Goal: Navigation & Orientation: Find specific page/section

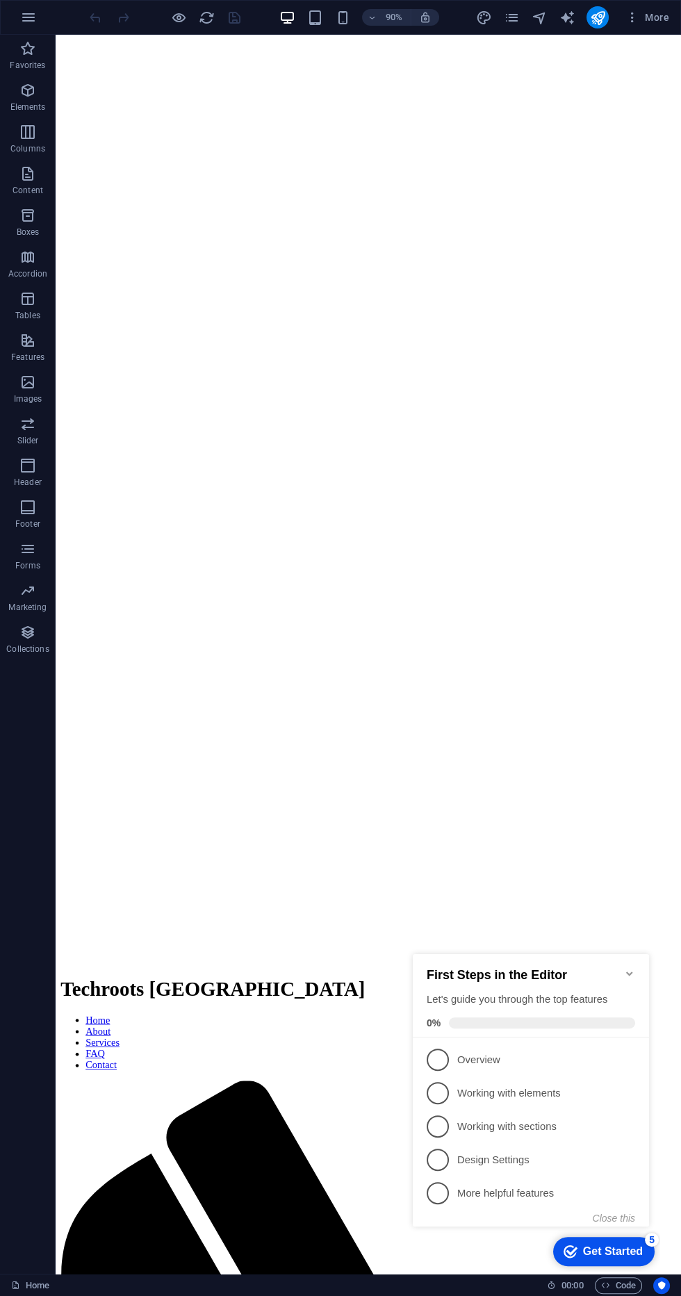
scroll to position [192, 0]
click at [623, 1251] on div "Get Started" at bounding box center [613, 1251] width 60 height 13
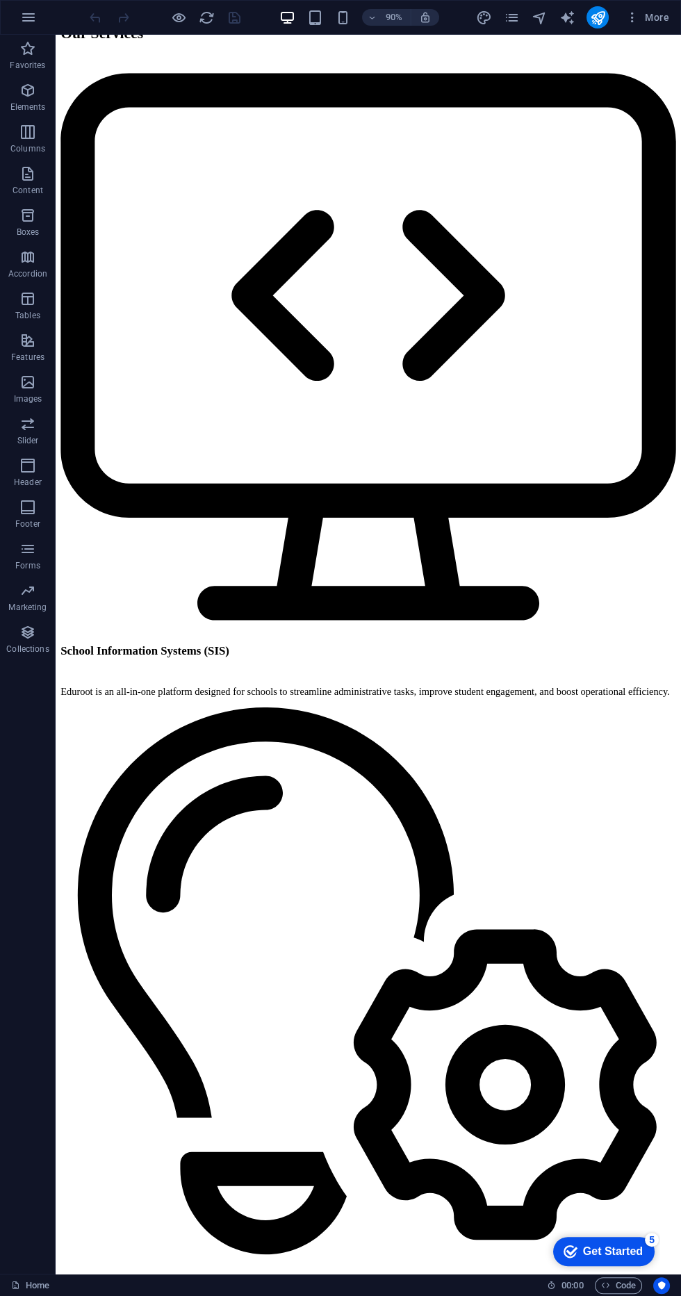
scroll to position [5161, 0]
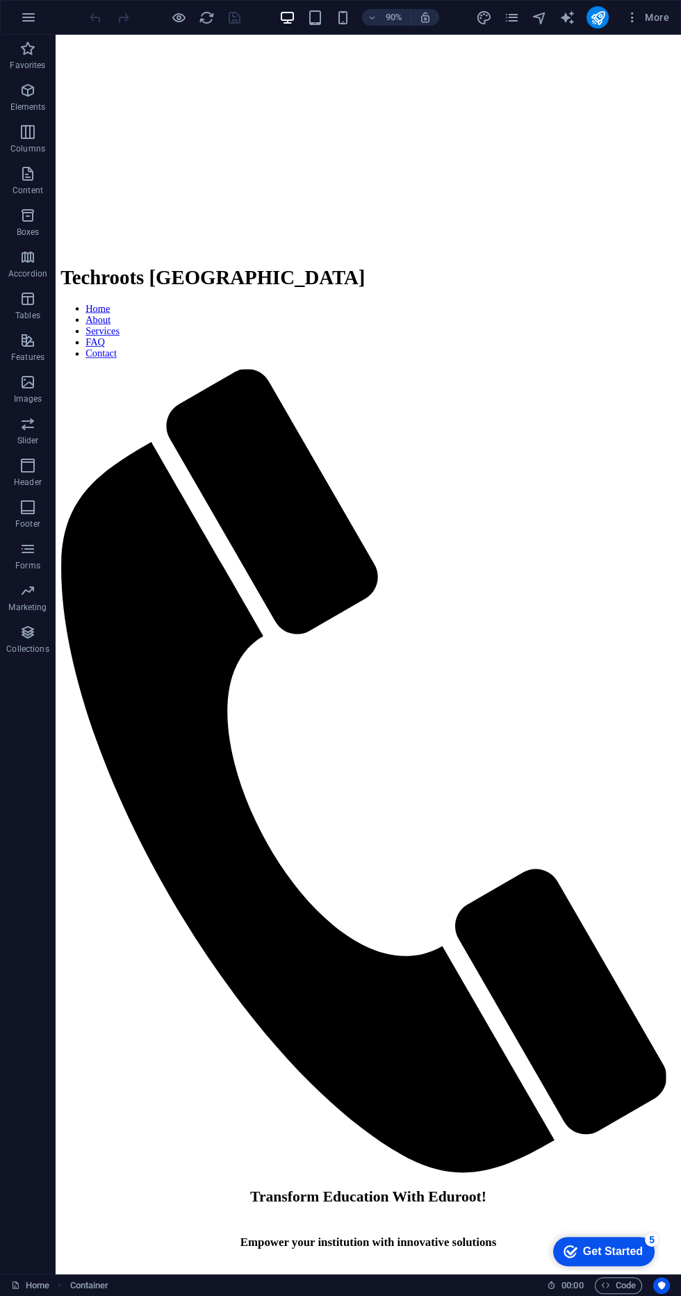
scroll to position [0, 0]
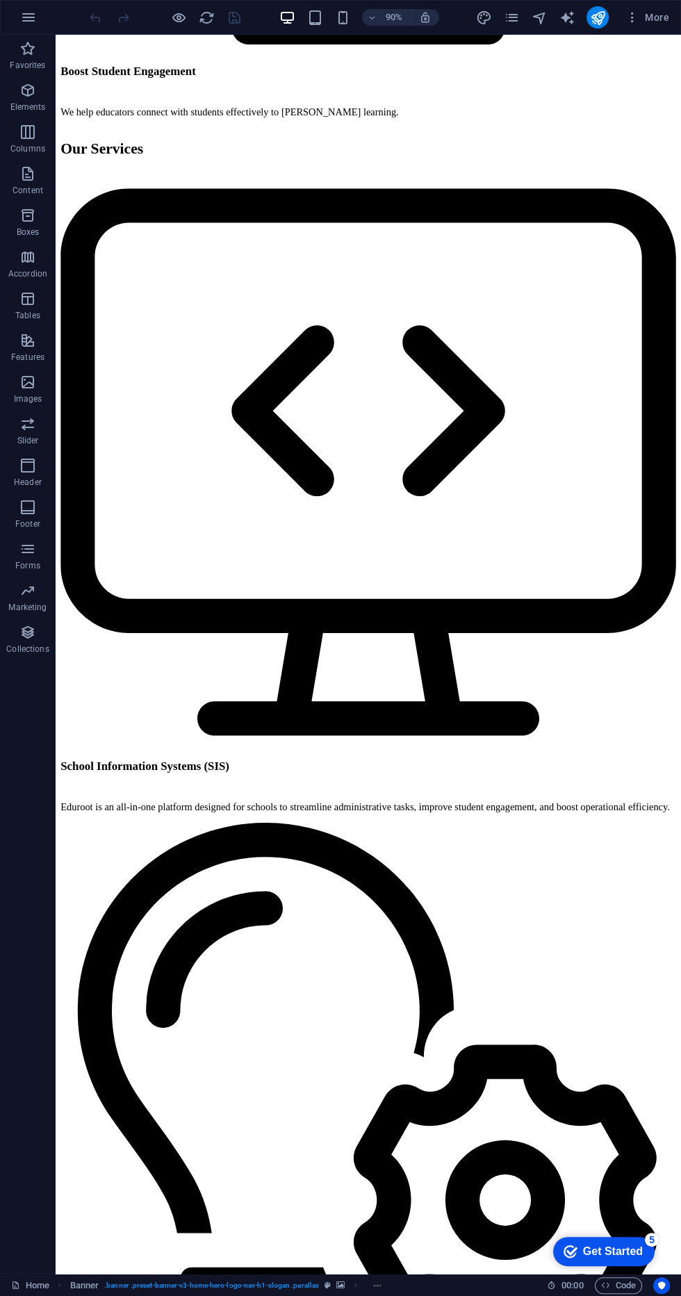
scroll to position [5161, 0]
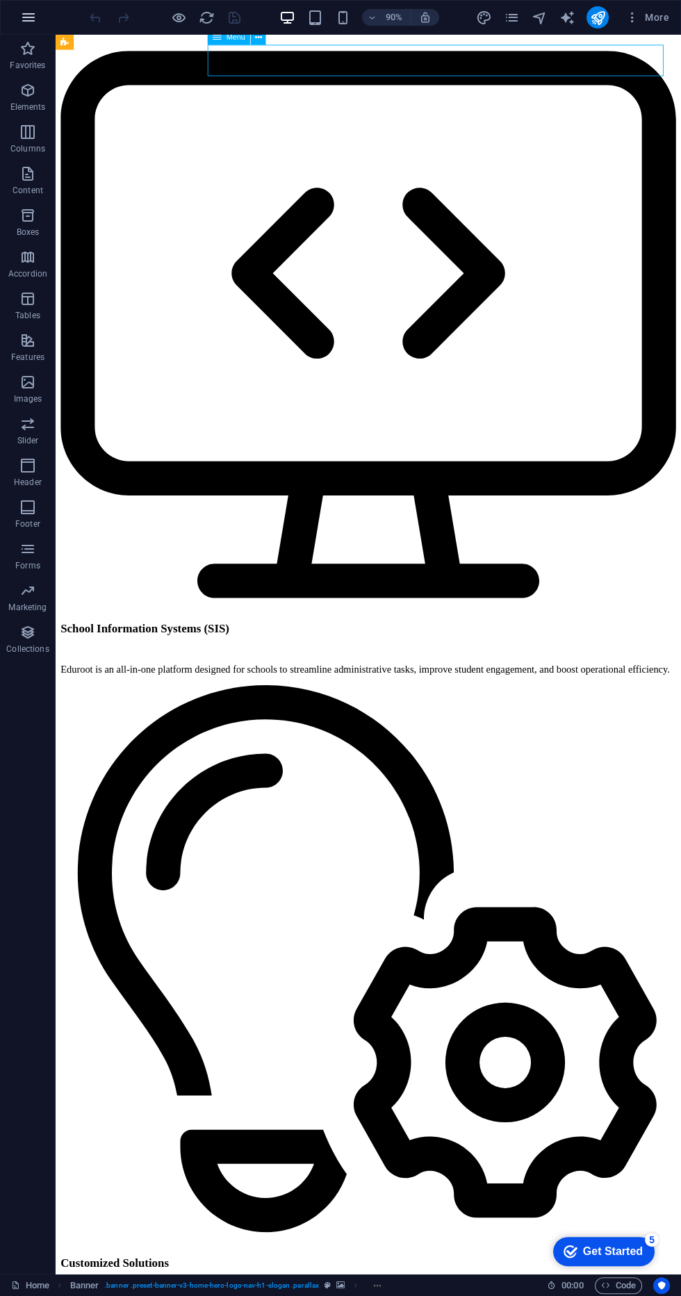
click at [36, 20] on icon "button" at bounding box center [28, 17] width 17 height 17
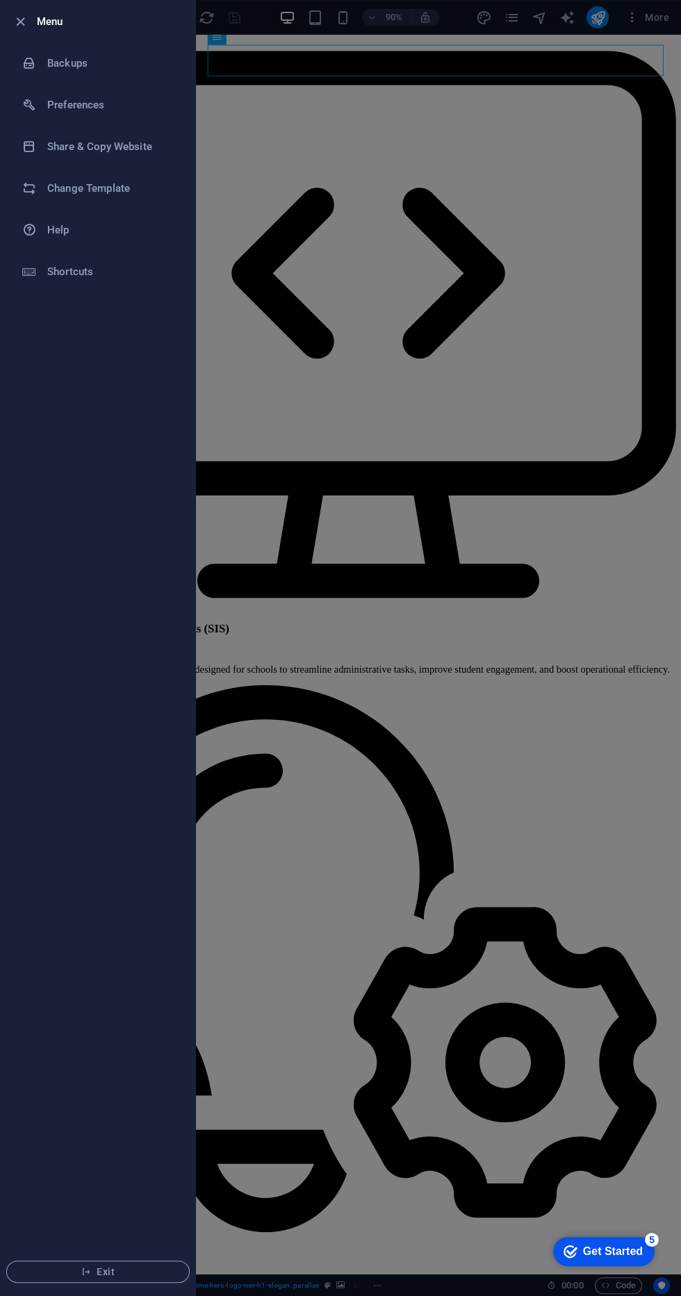
click at [446, 170] on div at bounding box center [340, 648] width 681 height 1296
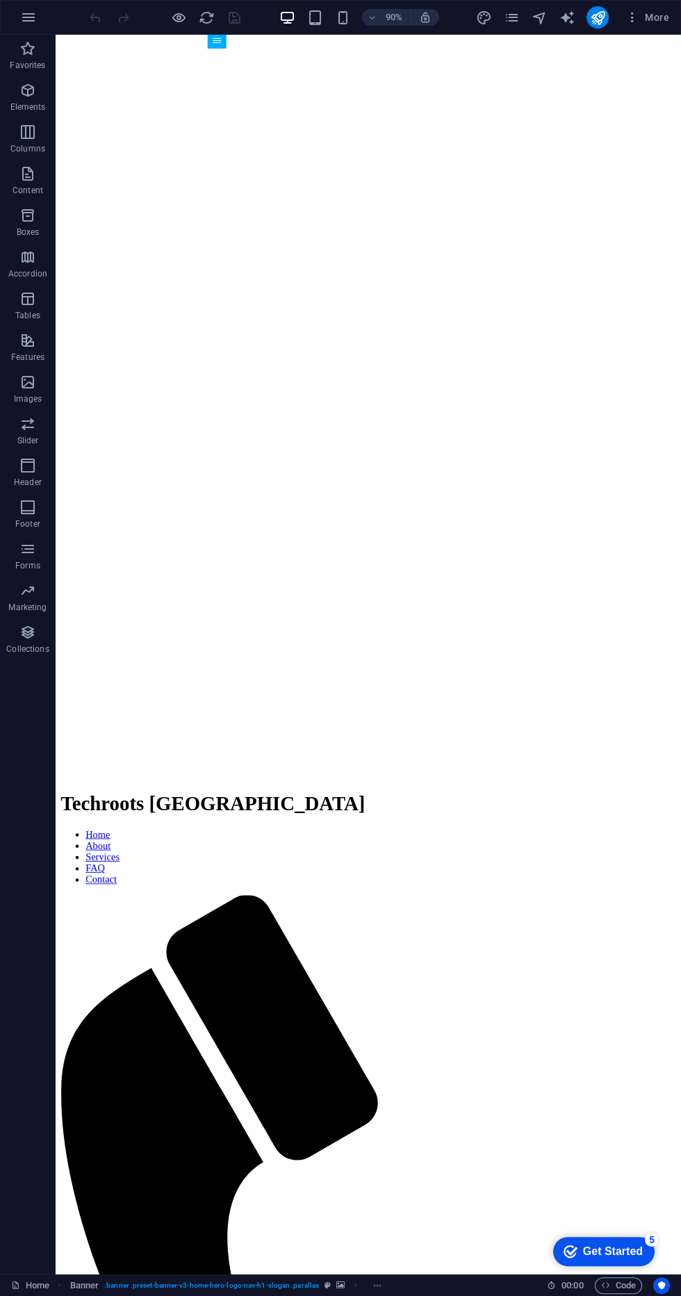
scroll to position [393, 0]
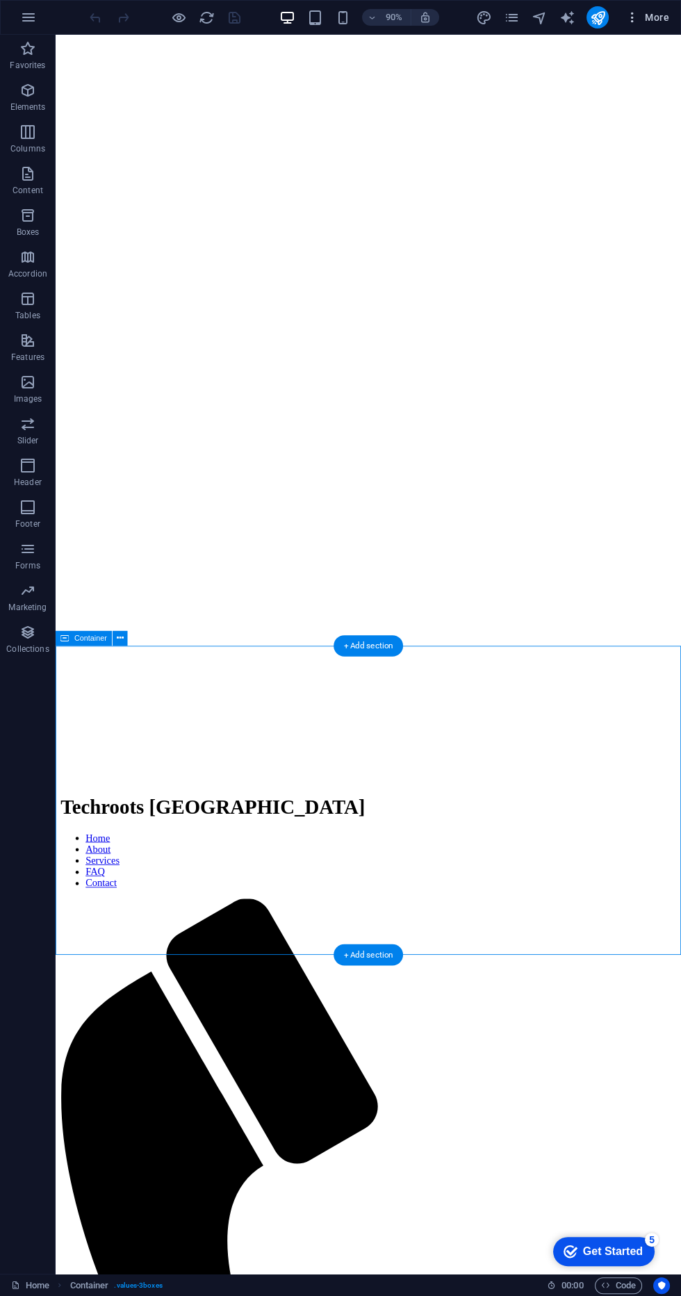
click at [657, 15] on span "More" at bounding box center [647, 17] width 44 height 14
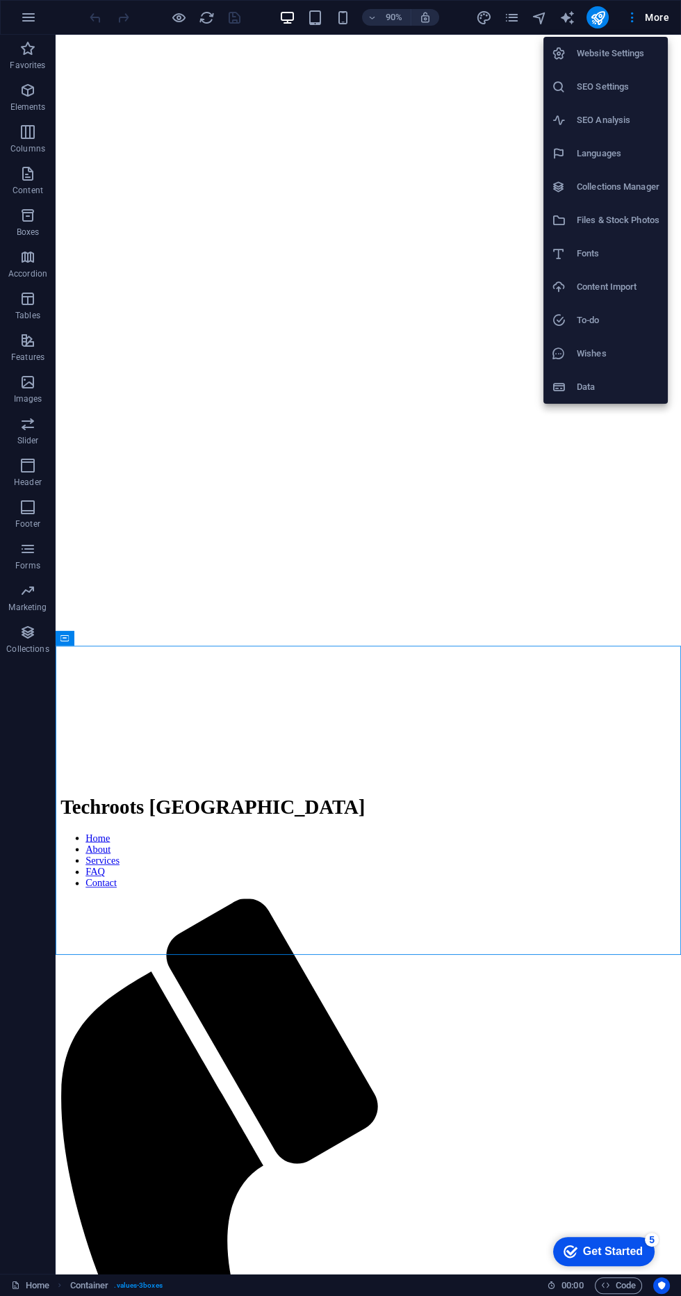
click at [530, 693] on div at bounding box center [340, 648] width 681 height 1296
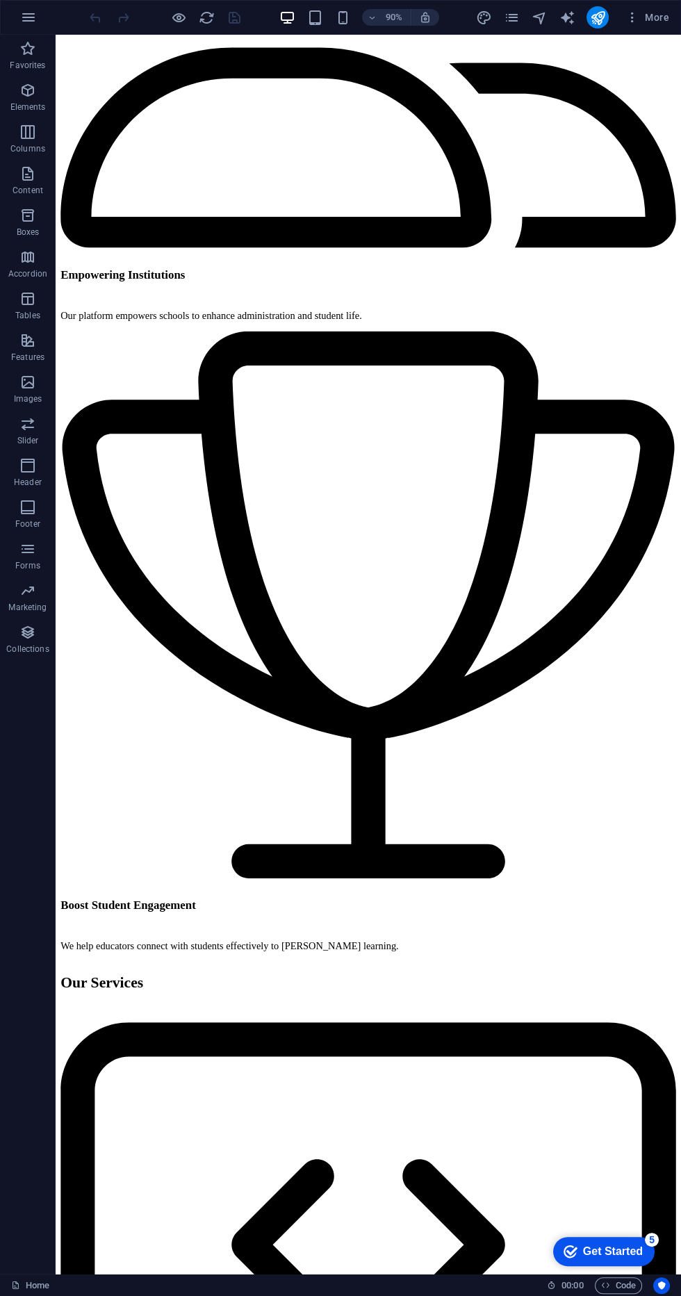
scroll to position [4082, 0]
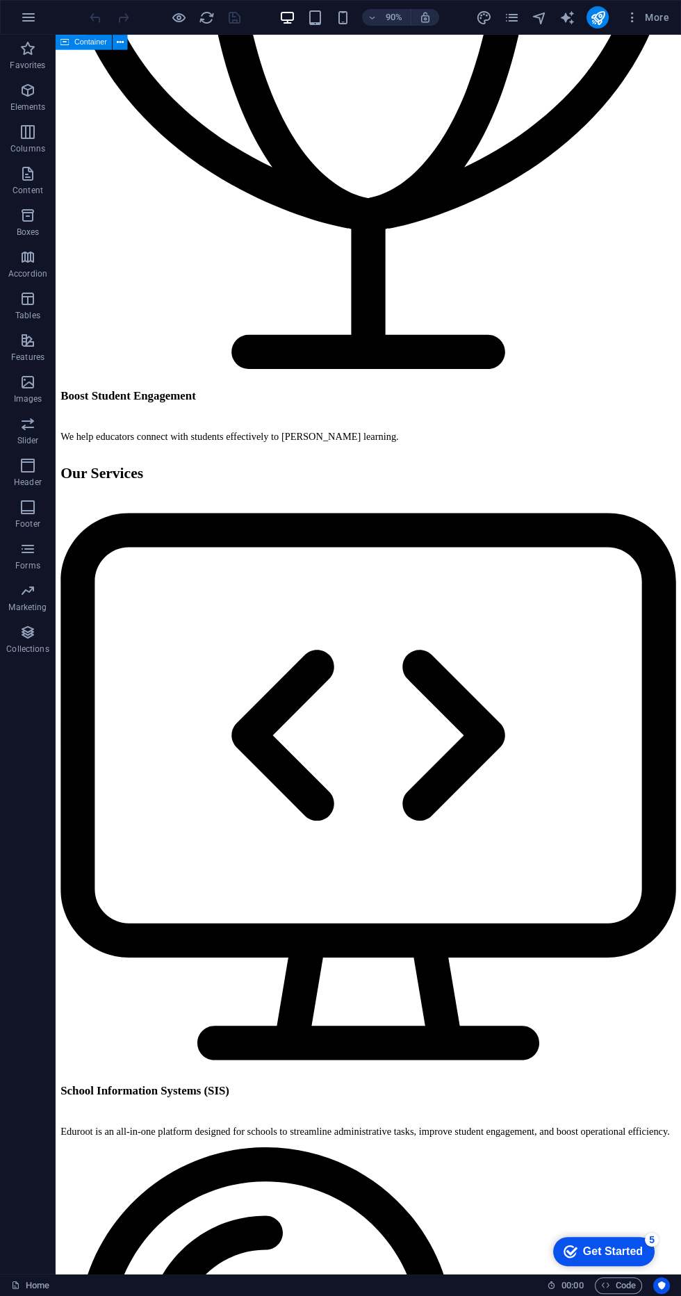
scroll to position [4651, 0]
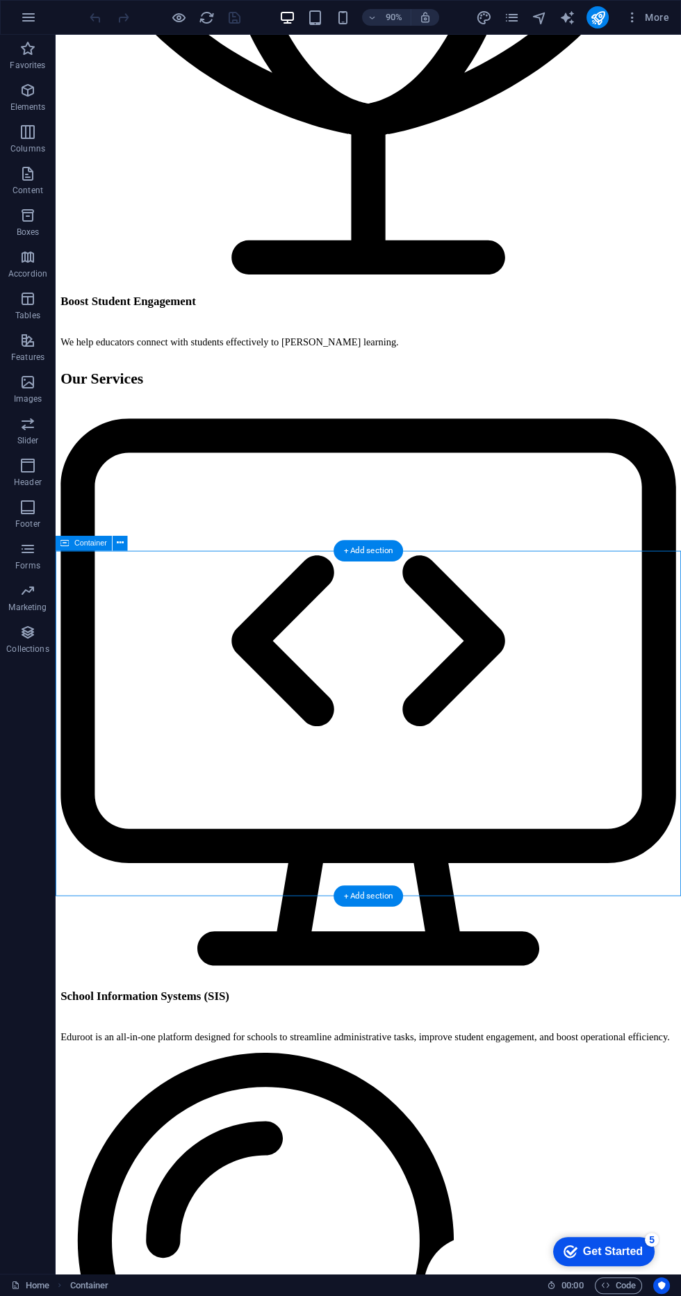
scroll to position [5161, 0]
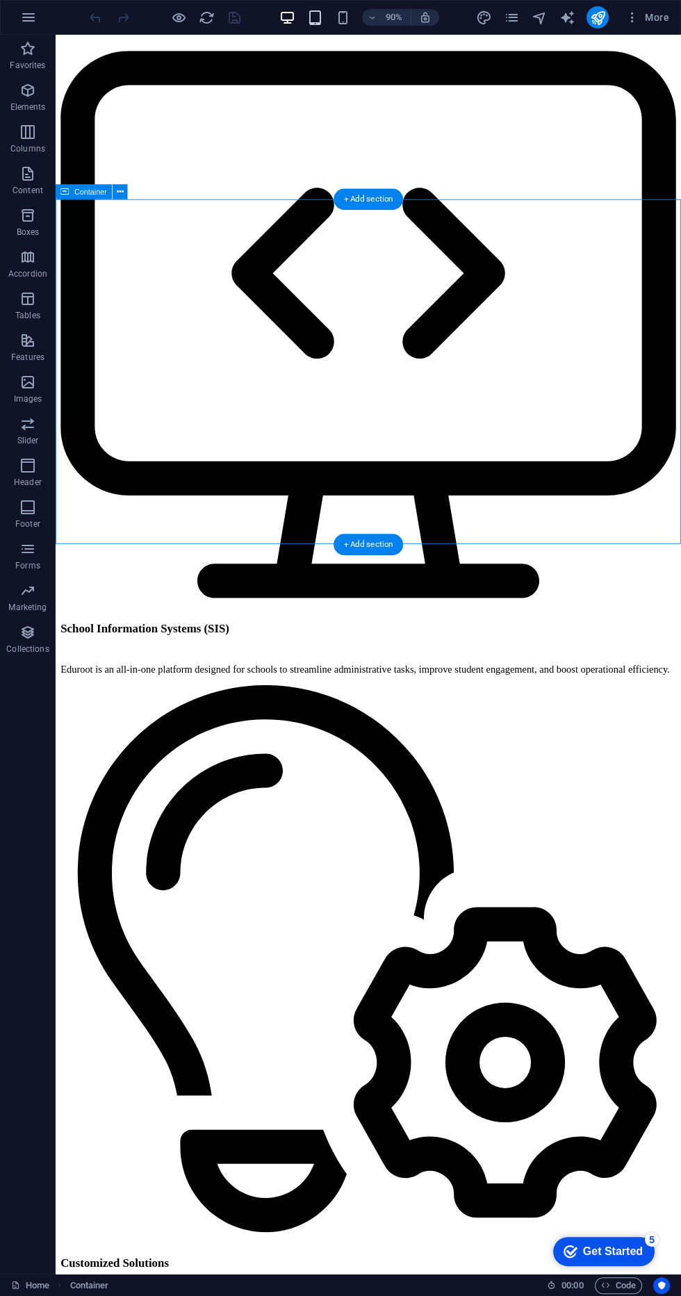
click at [309, 11] on icon "button" at bounding box center [314, 18] width 16 height 16
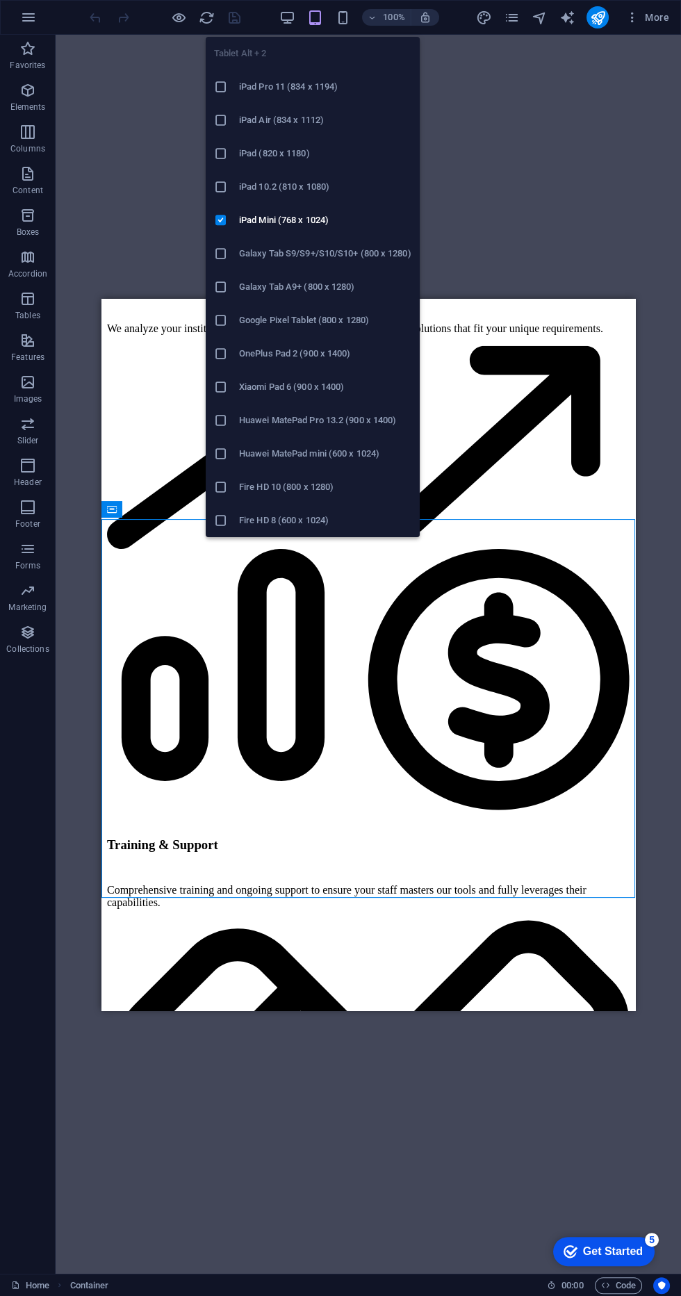
scroll to position [5094, 0]
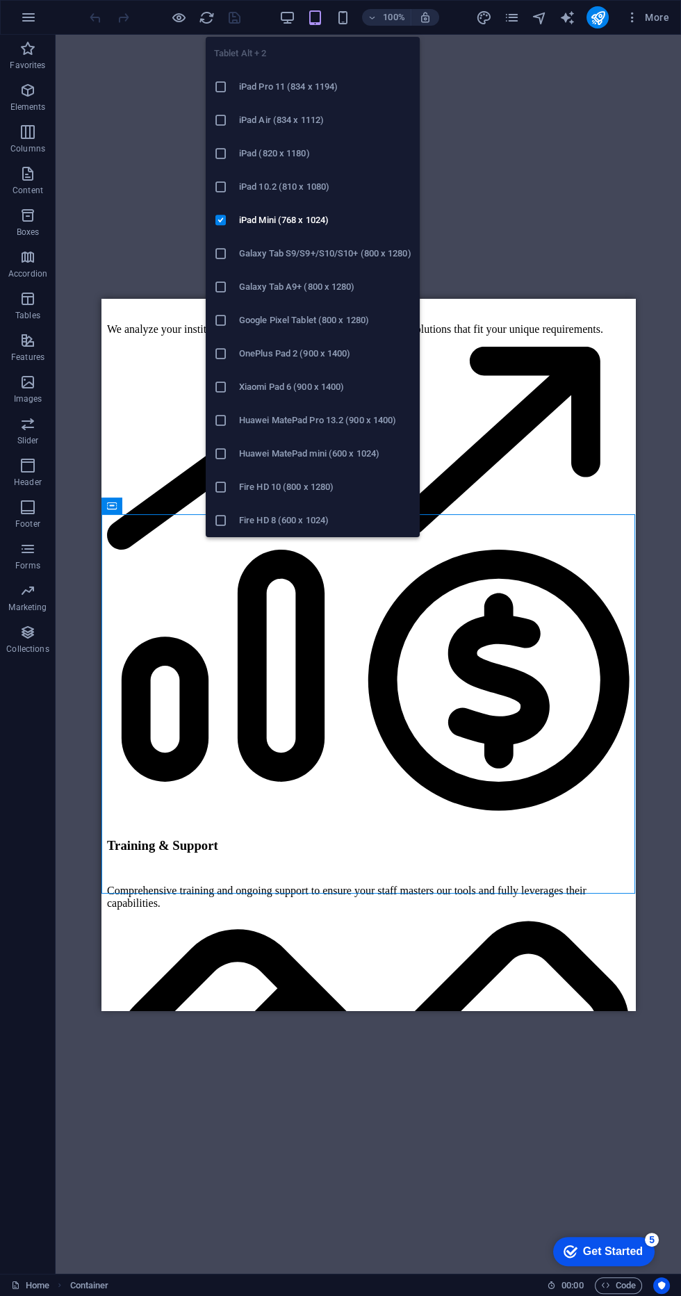
click at [549, 167] on div "Drag here to replace the existing content. Press “Ctrl” if you want to create a…" at bounding box center [368, 654] width 625 height 1239
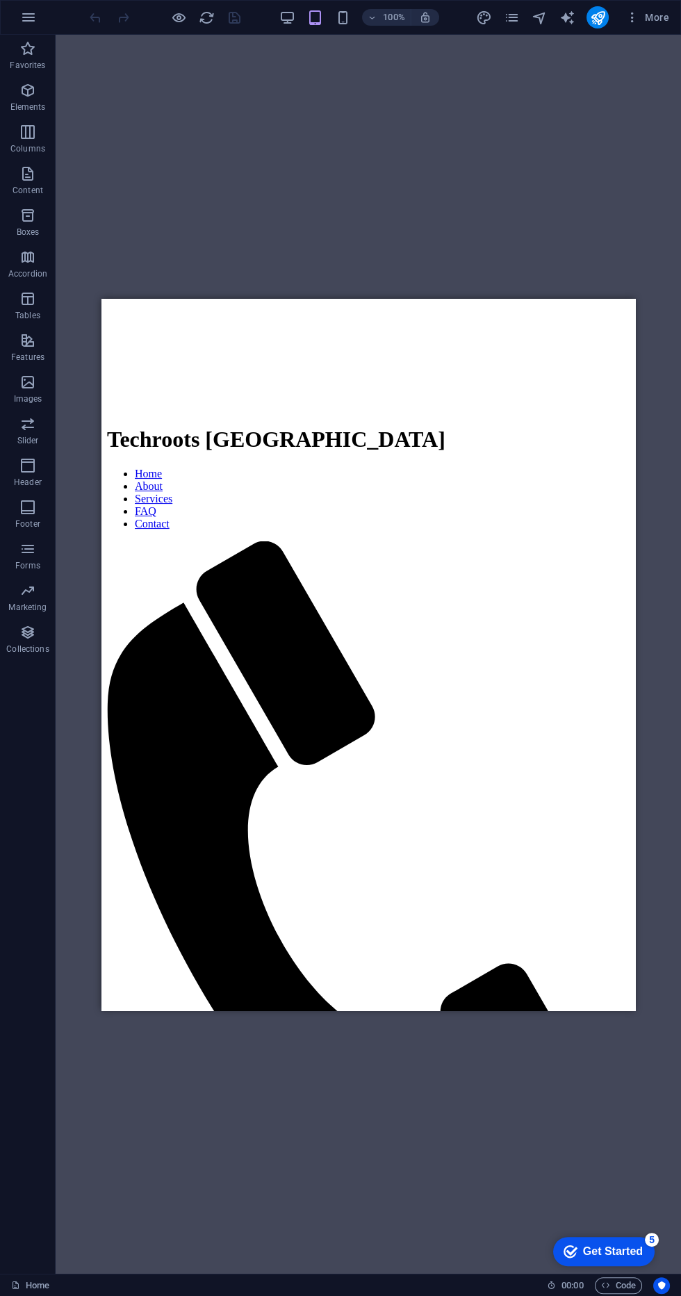
scroll to position [545, 0]
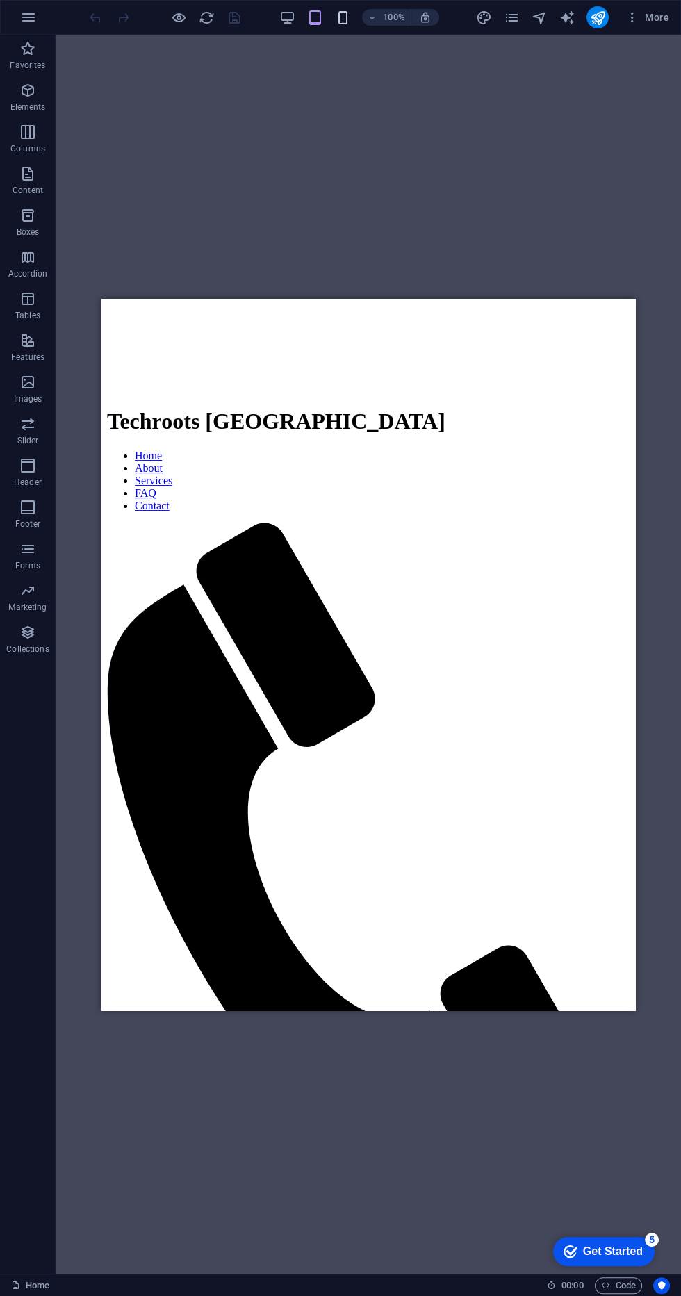
click at [342, 17] on icon "button" at bounding box center [342, 18] width 16 height 16
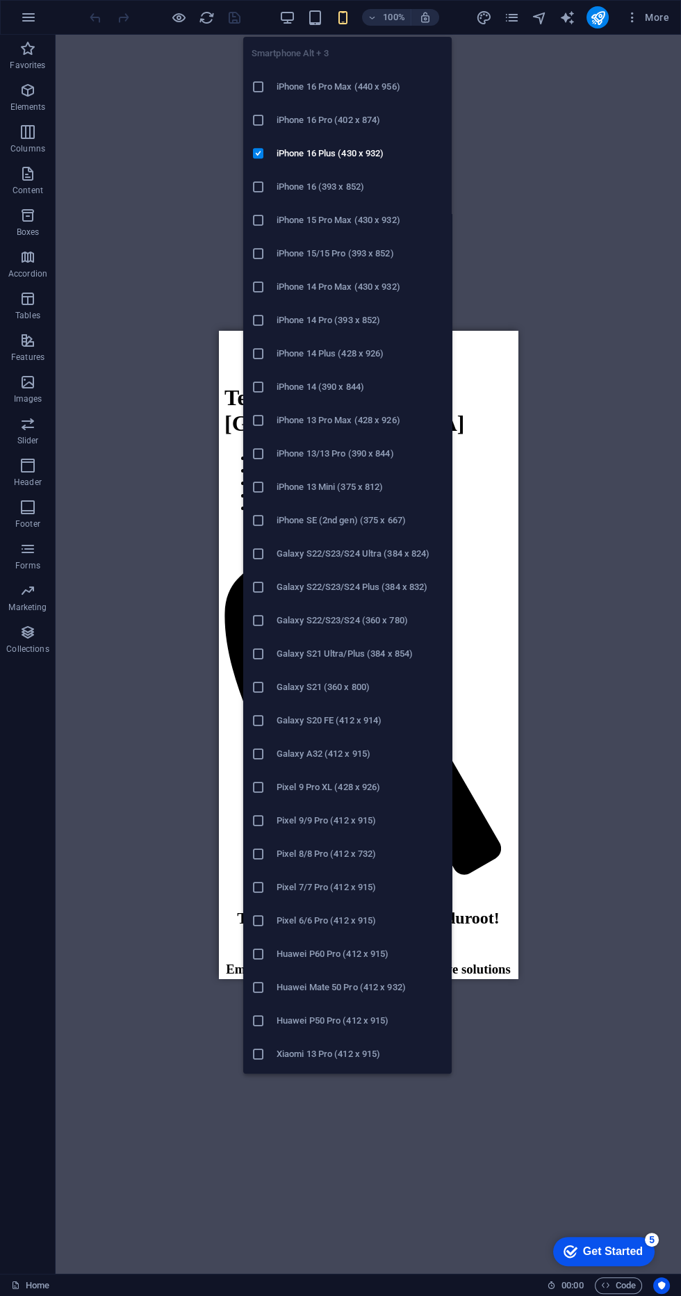
click at [559, 226] on div "Drag here to replace the existing content. Press “Ctrl” if you want to create a…" at bounding box center [368, 654] width 625 height 1239
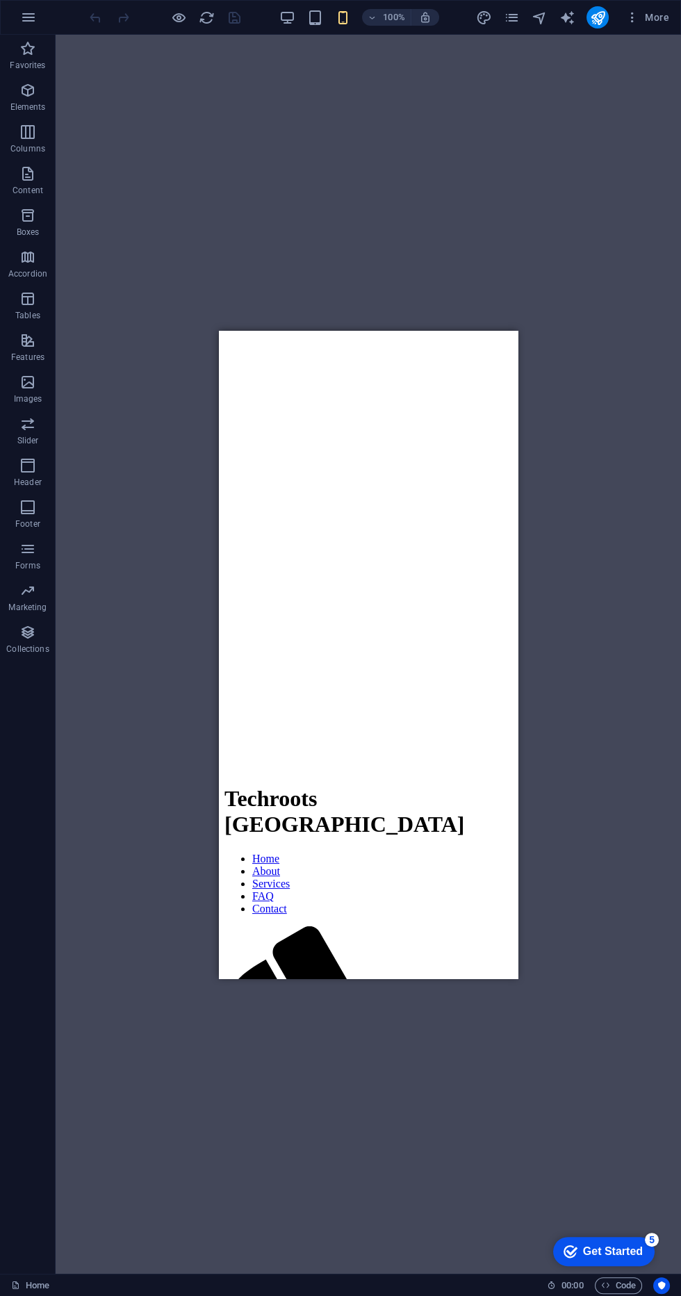
scroll to position [183, 0]
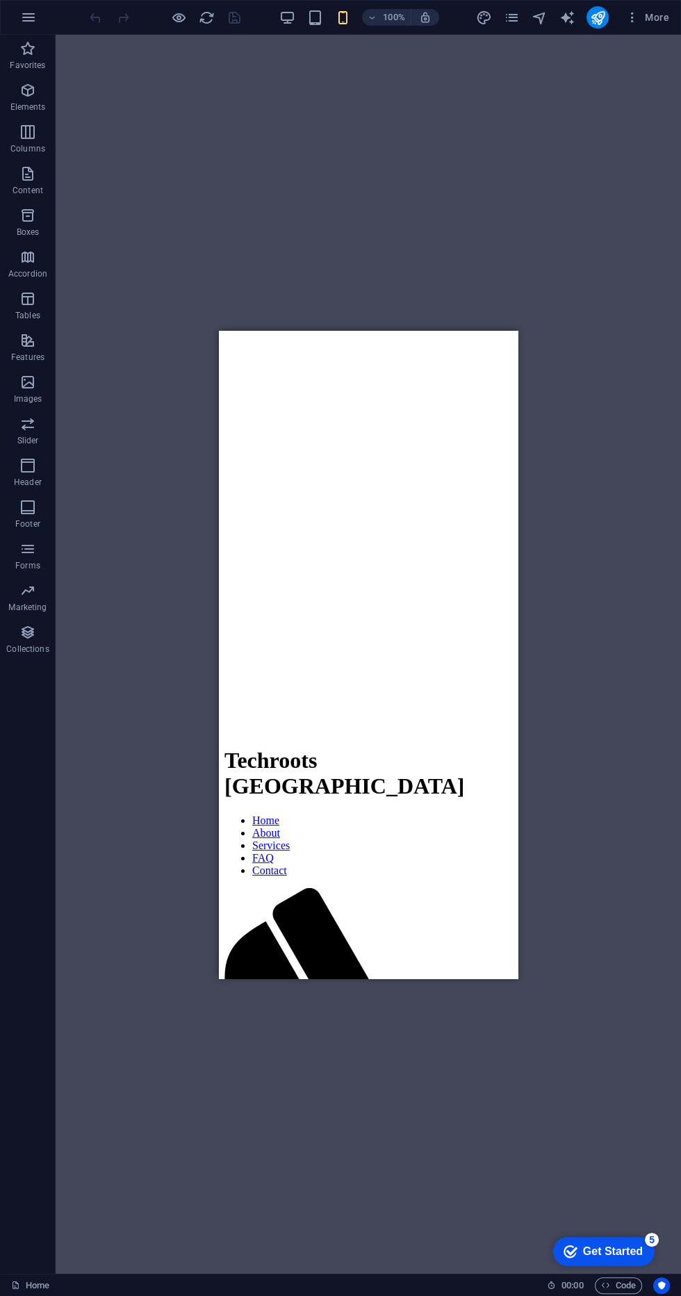
click at [443, 887] on div at bounding box center [368, 1072] width 288 height 370
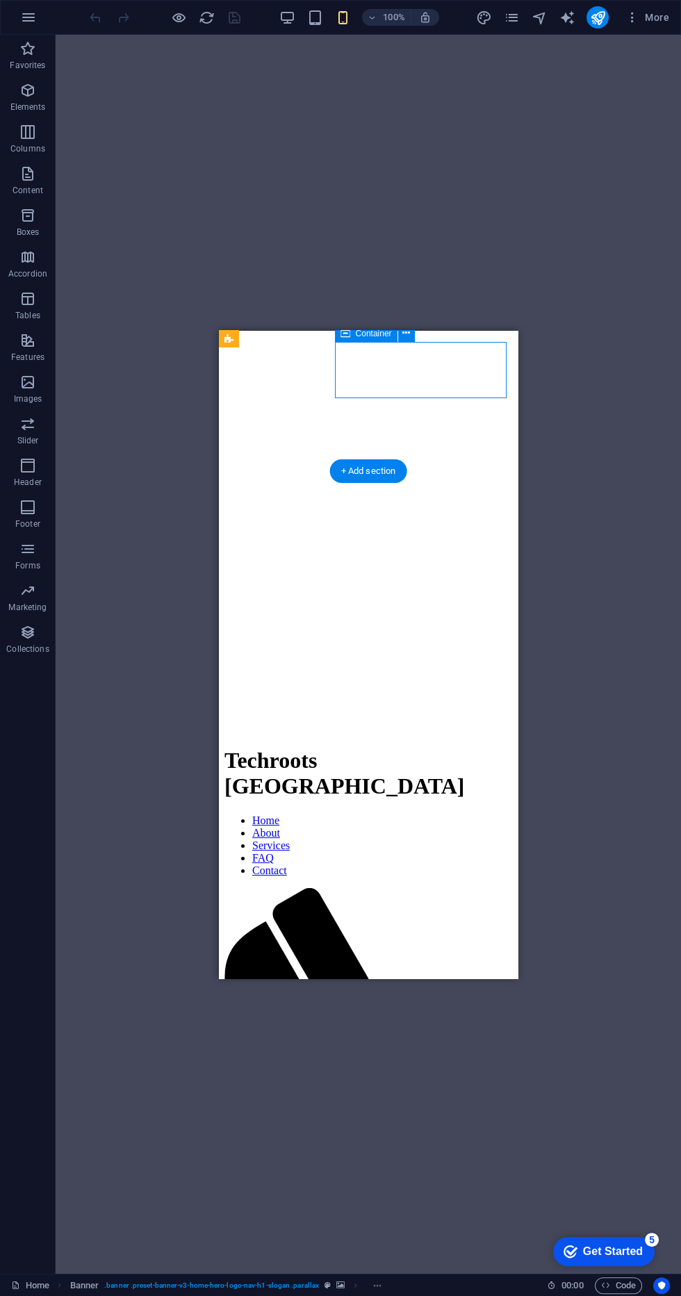
click at [488, 1257] on div at bounding box center [368, 1257] width 288 height 0
click at [495, 1257] on div at bounding box center [368, 1257] width 288 height 0
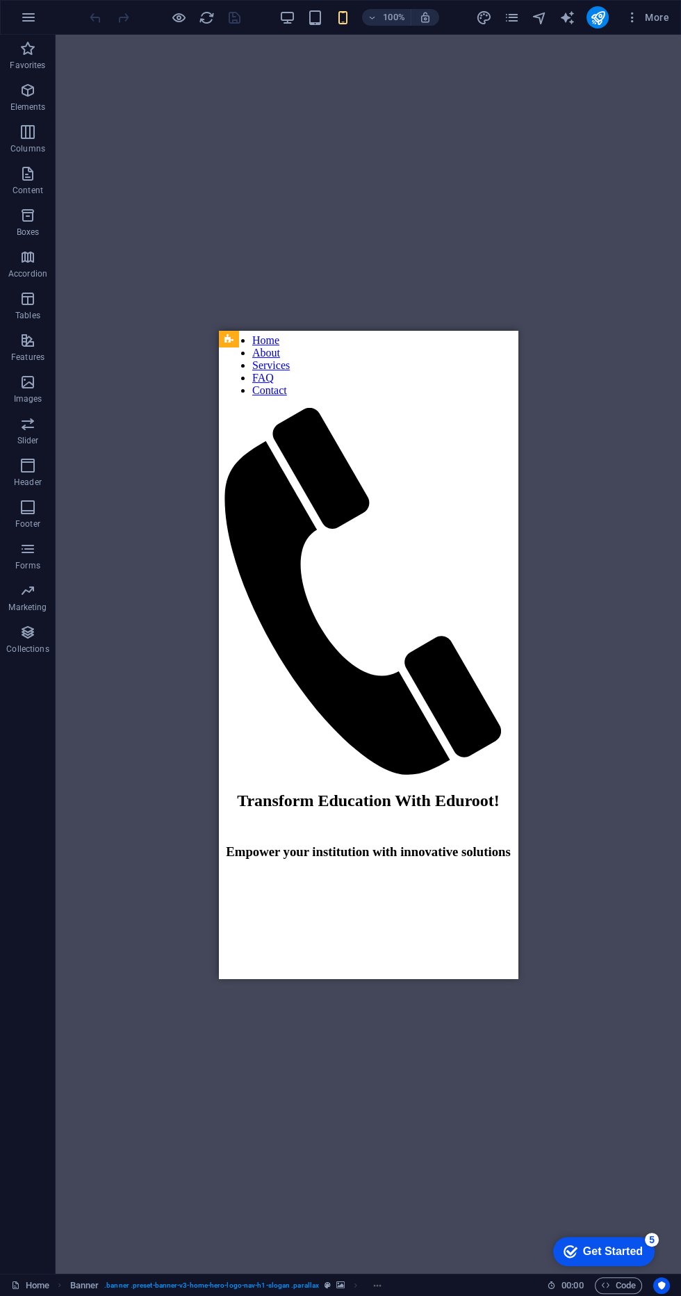
scroll to position [0, 0]
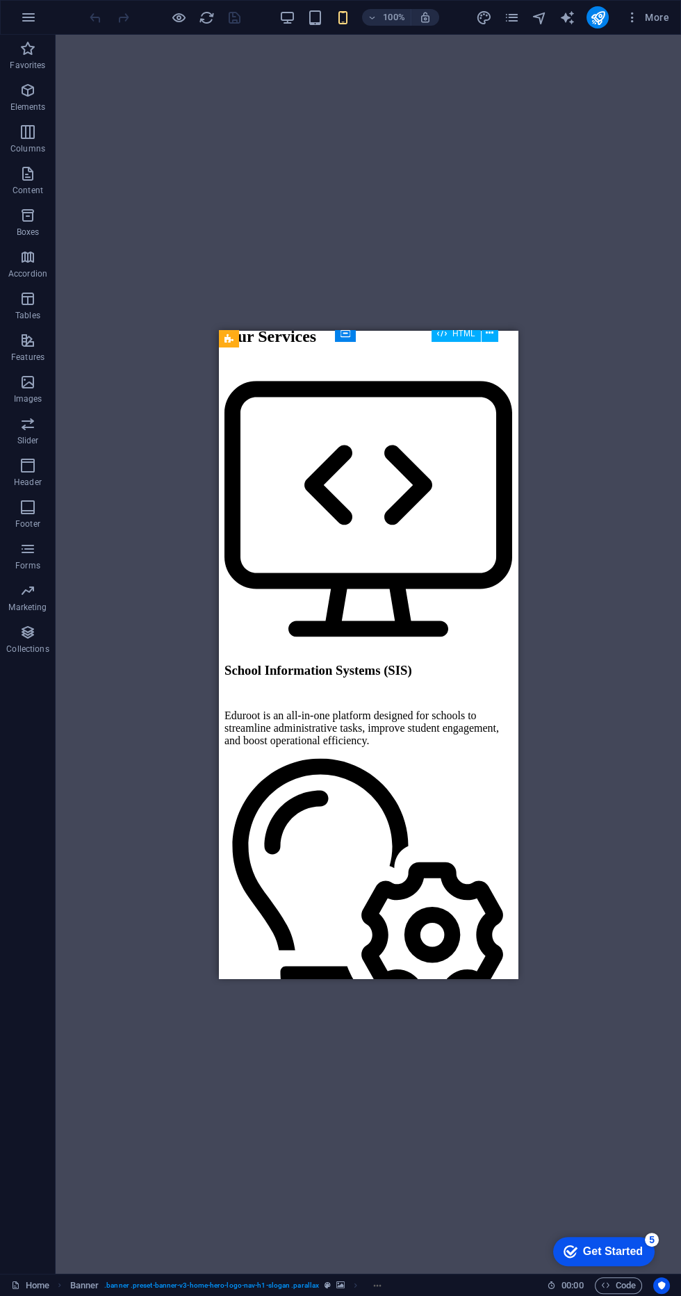
click at [542, 508] on div "Drag here to replace the existing content. Press “Ctrl” if you want to create a…" at bounding box center [368, 654] width 625 height 1239
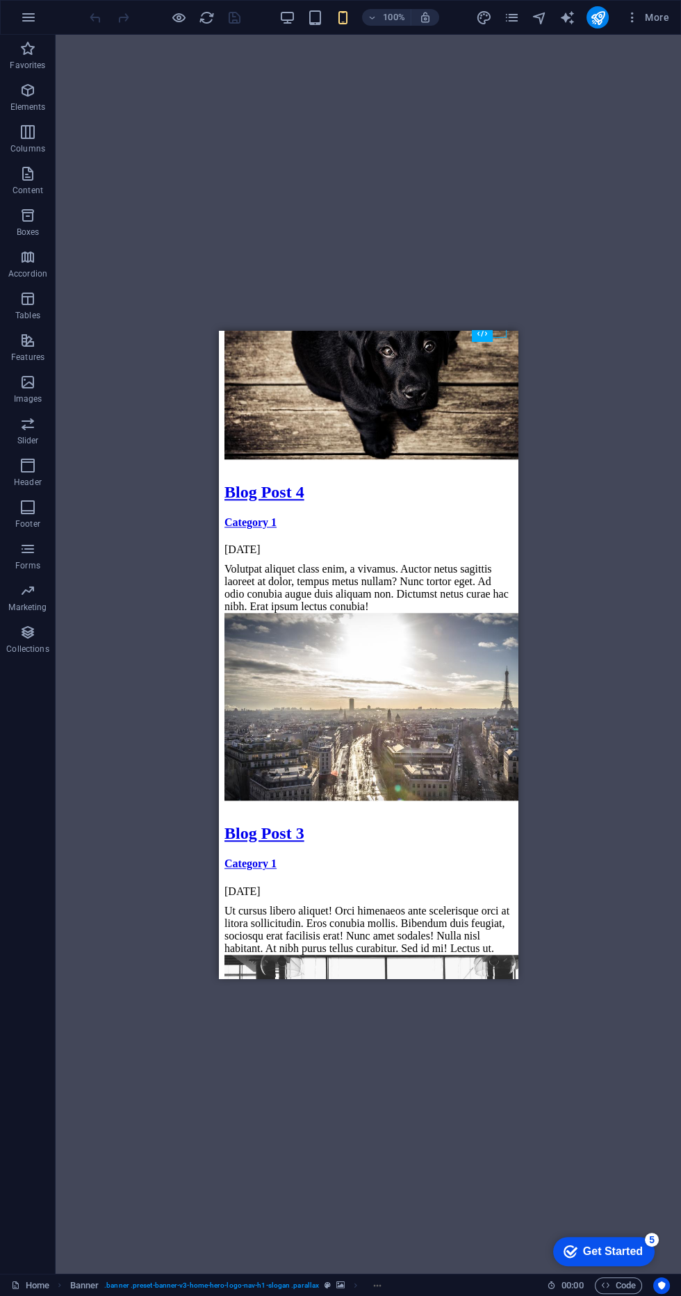
scroll to position [9770, 0]
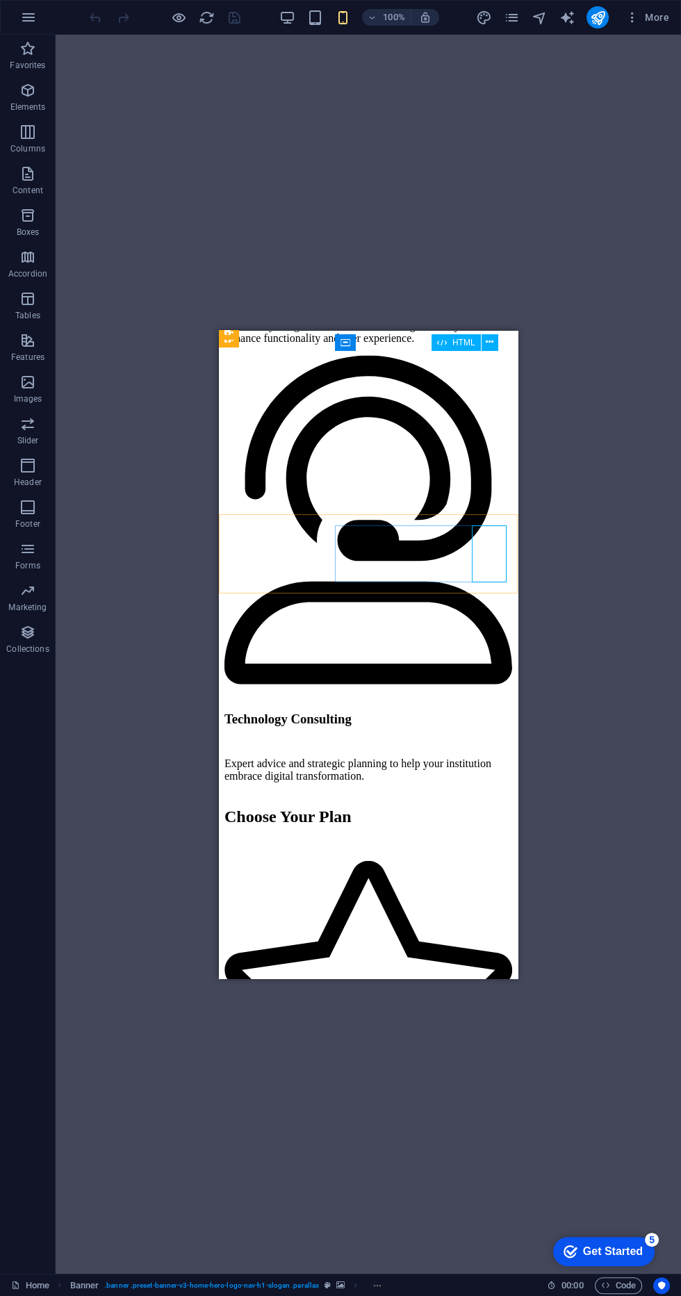
scroll to position [4679, 0]
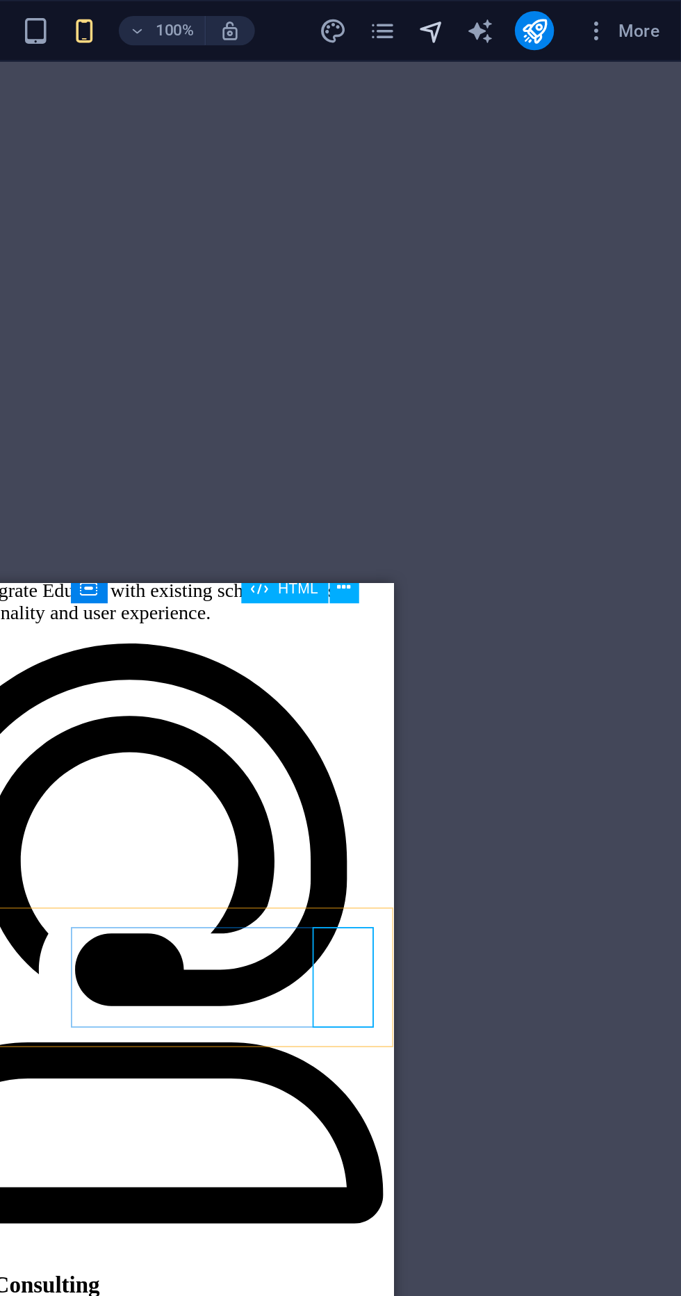
click at [545, 17] on icon "navigator" at bounding box center [539, 18] width 16 height 16
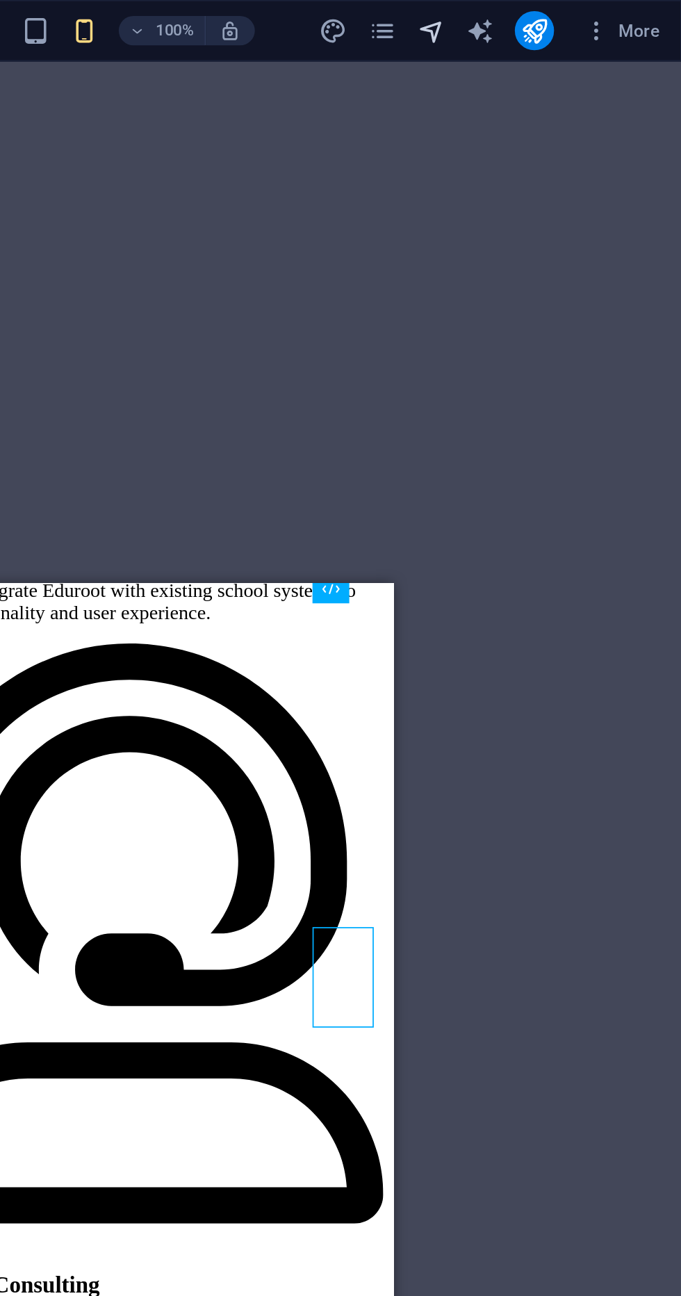
click at [542, 12] on icon "navigator" at bounding box center [539, 18] width 16 height 16
click at [512, 12] on icon "pages" at bounding box center [511, 18] width 16 height 16
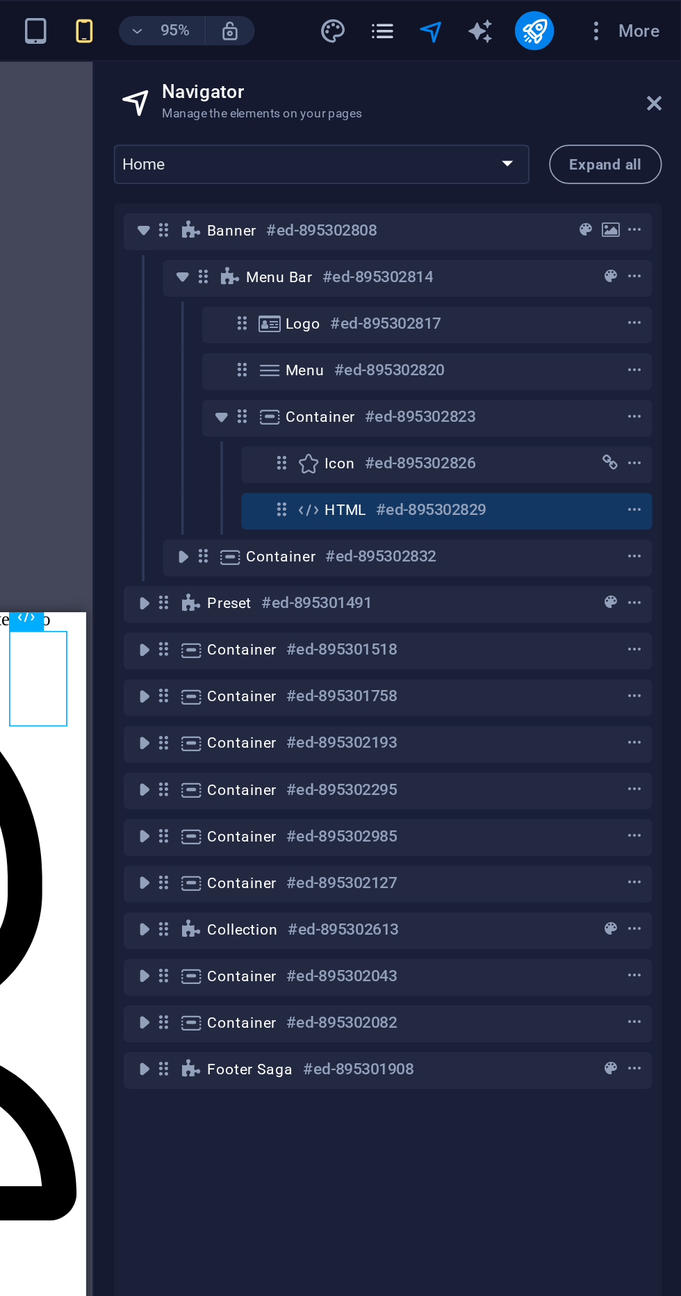
click at [510, 20] on icon "pages" at bounding box center [511, 18] width 16 height 16
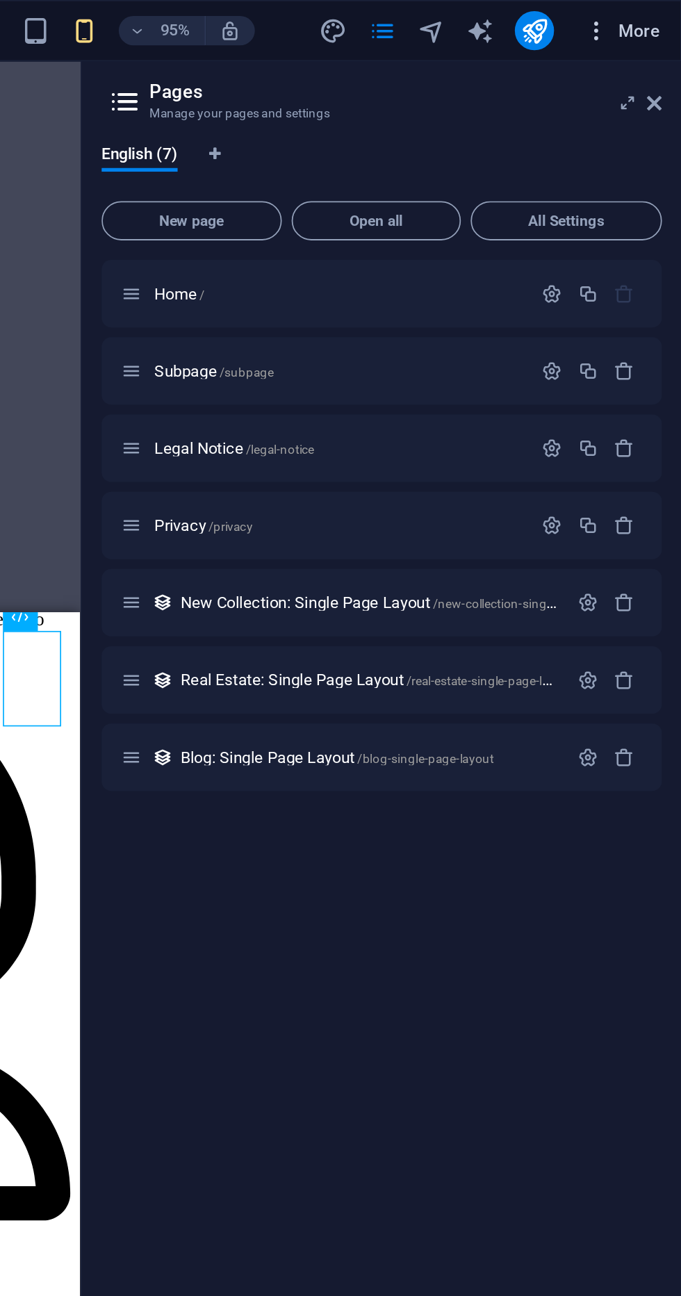
click at [635, 19] on icon "button" at bounding box center [632, 17] width 14 height 14
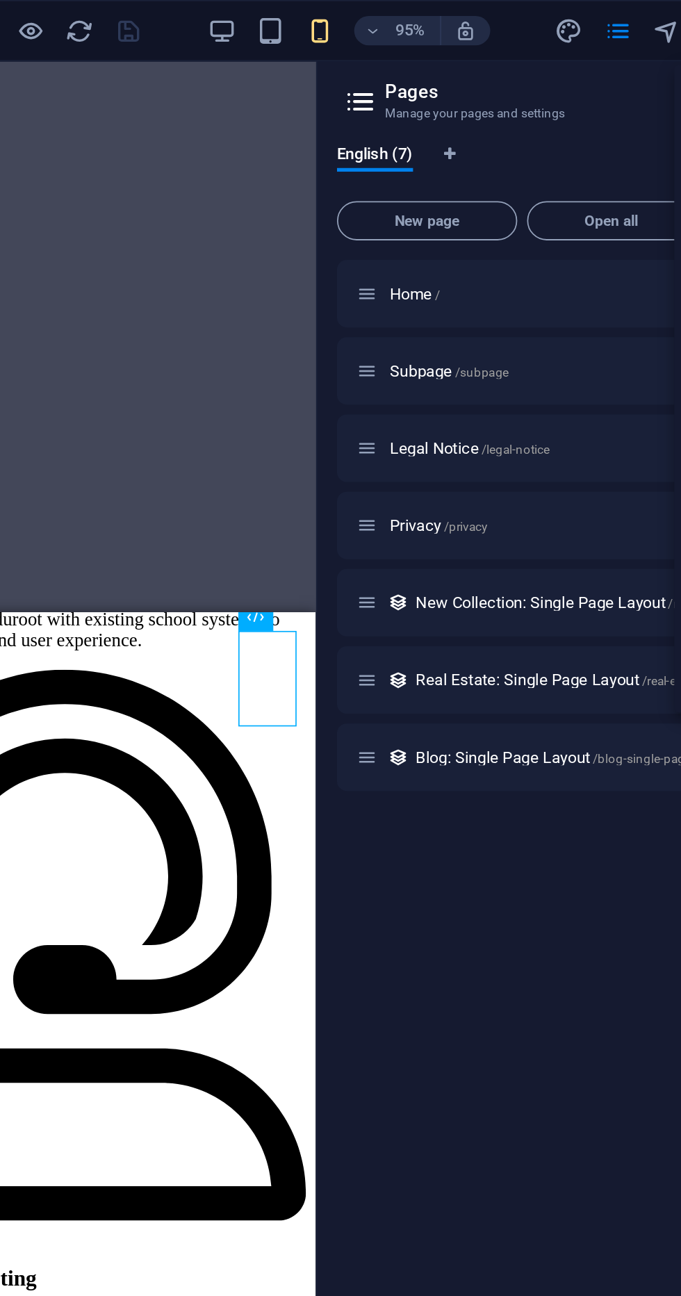
click at [290, 24] on div at bounding box center [340, 648] width 681 height 1296
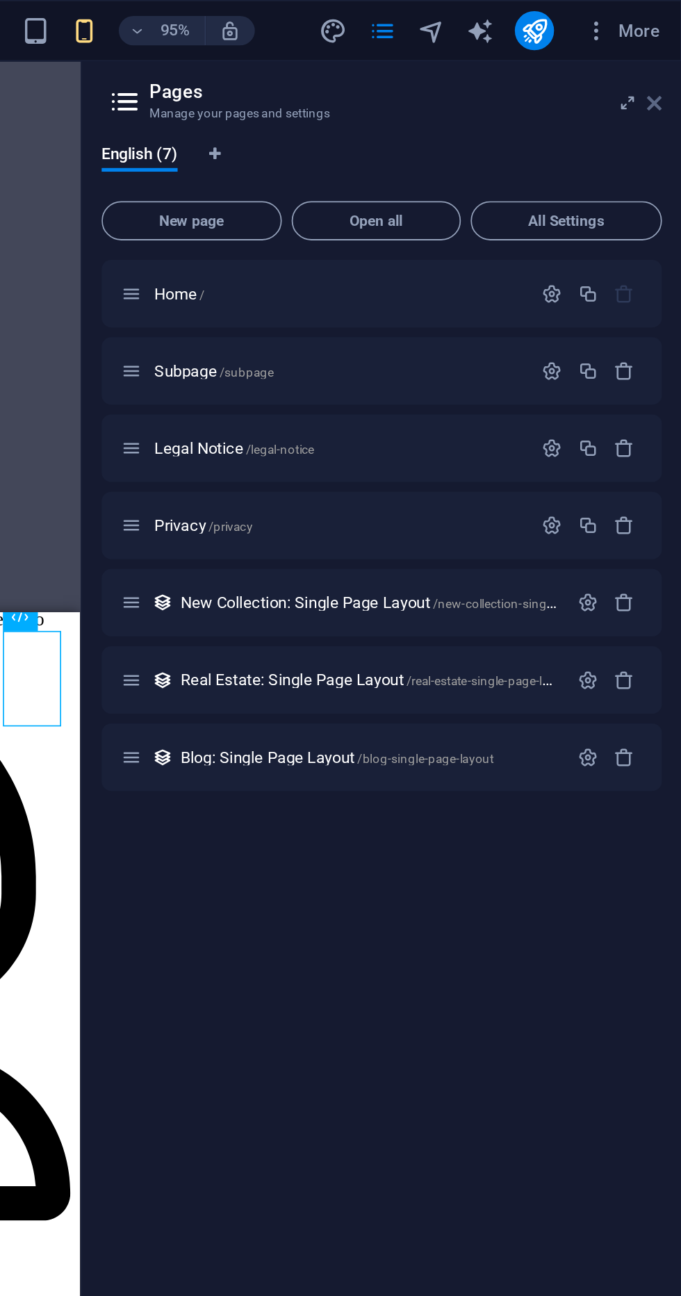
click at [663, 64] on link at bounding box center [666, 59] width 8 height 12
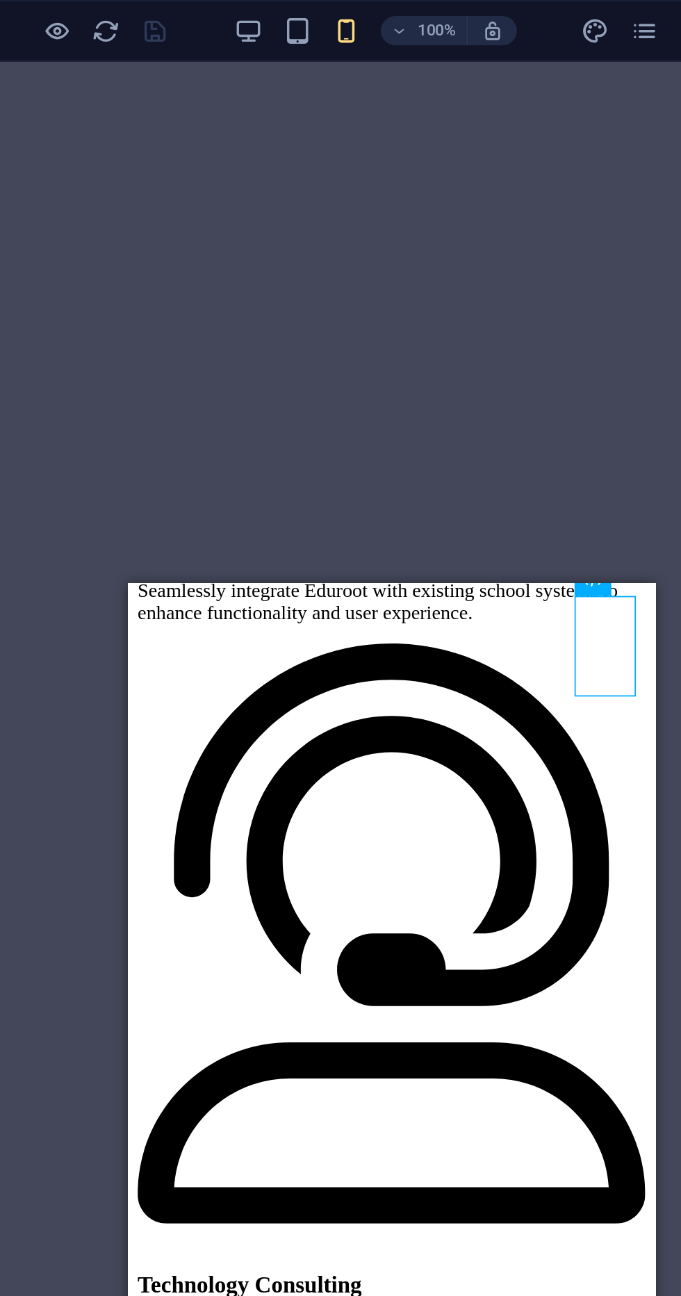
scroll to position [4682, 0]
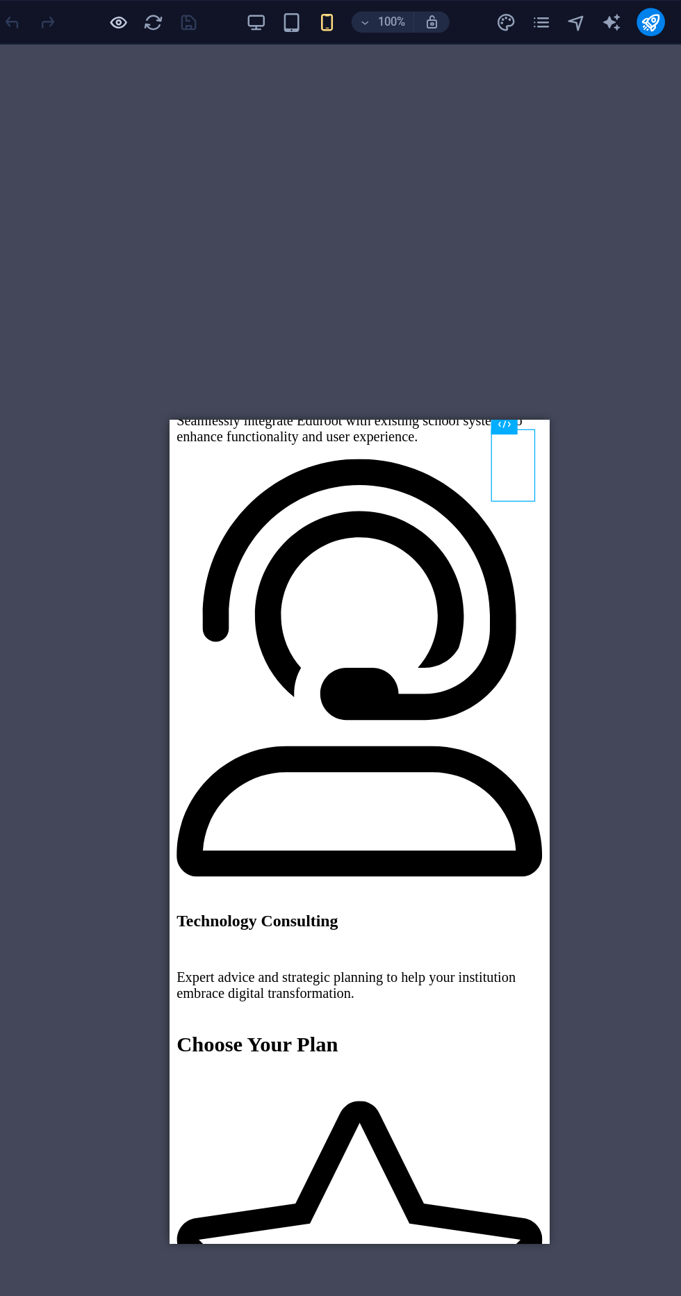
click at [178, 18] on icon "button" at bounding box center [179, 18] width 16 height 16
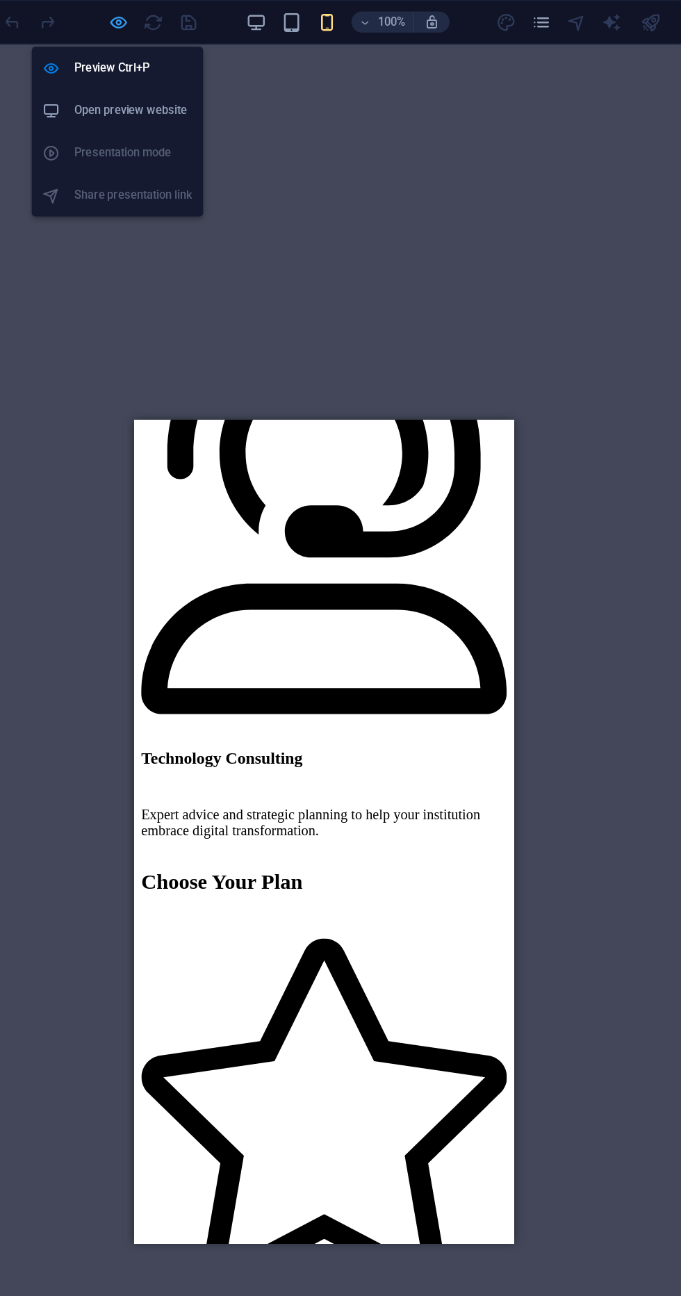
scroll to position [4653, 0]
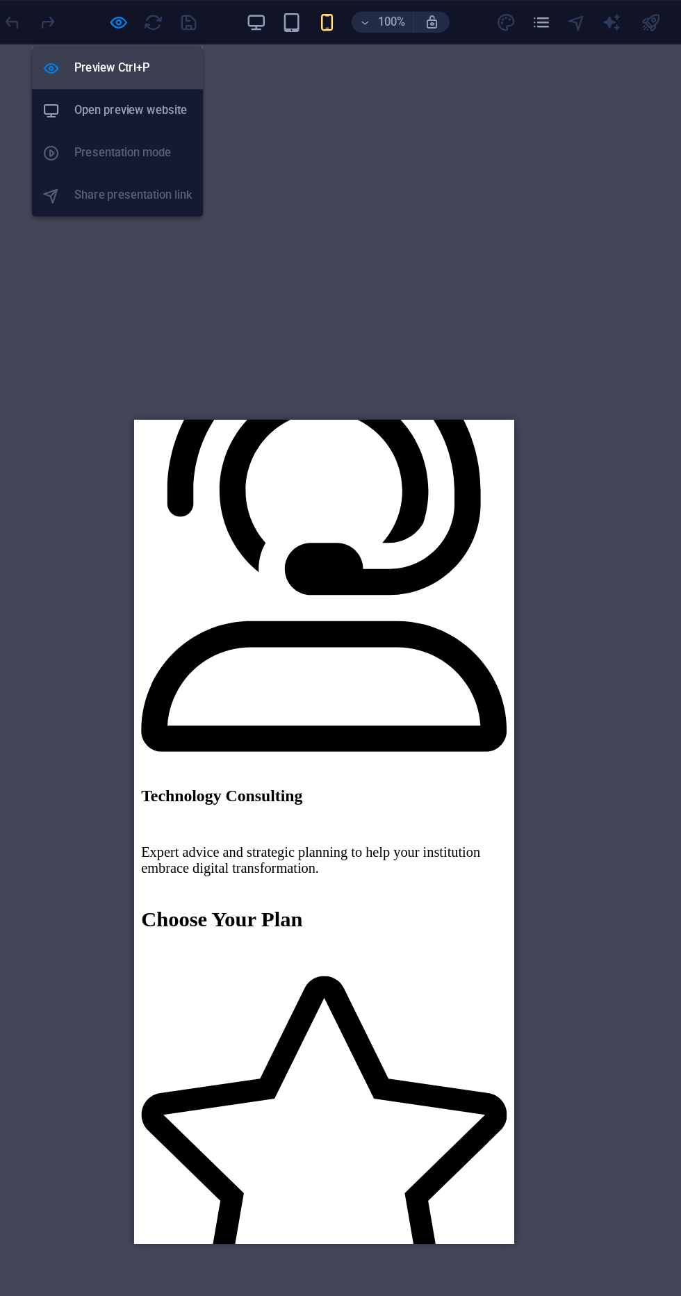
click at [169, 53] on h6 "Preview Ctrl+P" at bounding box center [190, 53] width 93 height 17
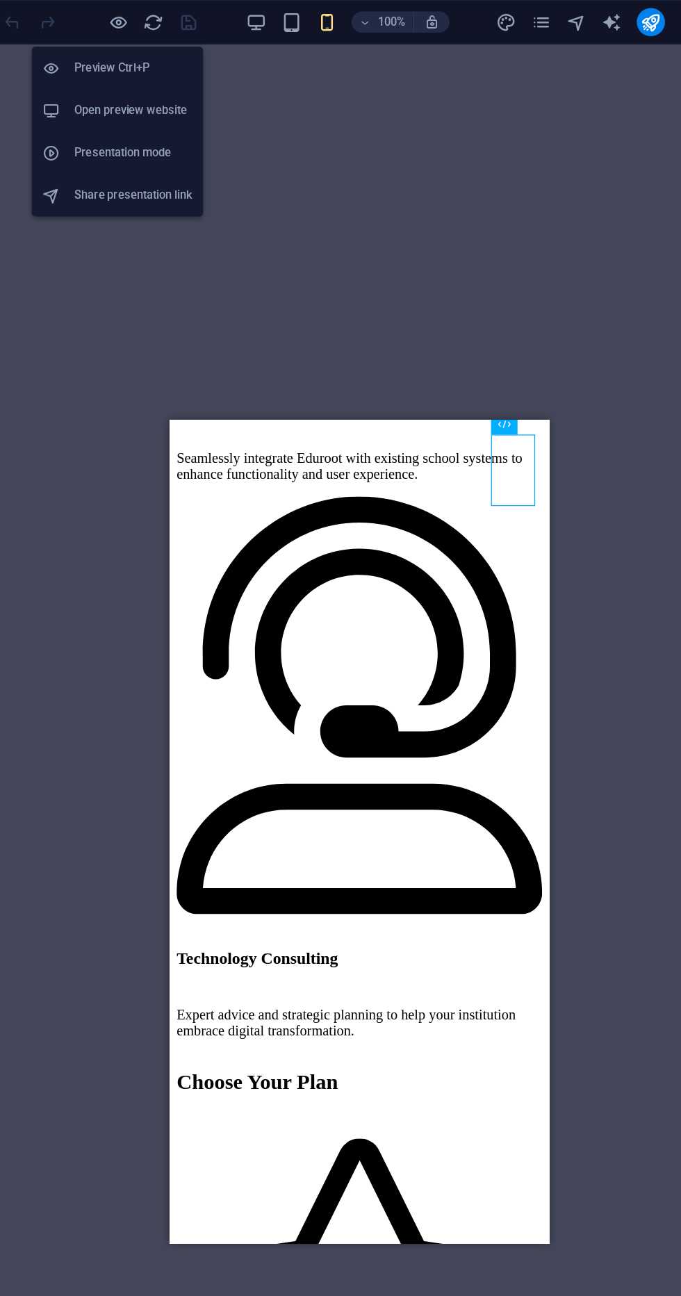
scroll to position [4682, 0]
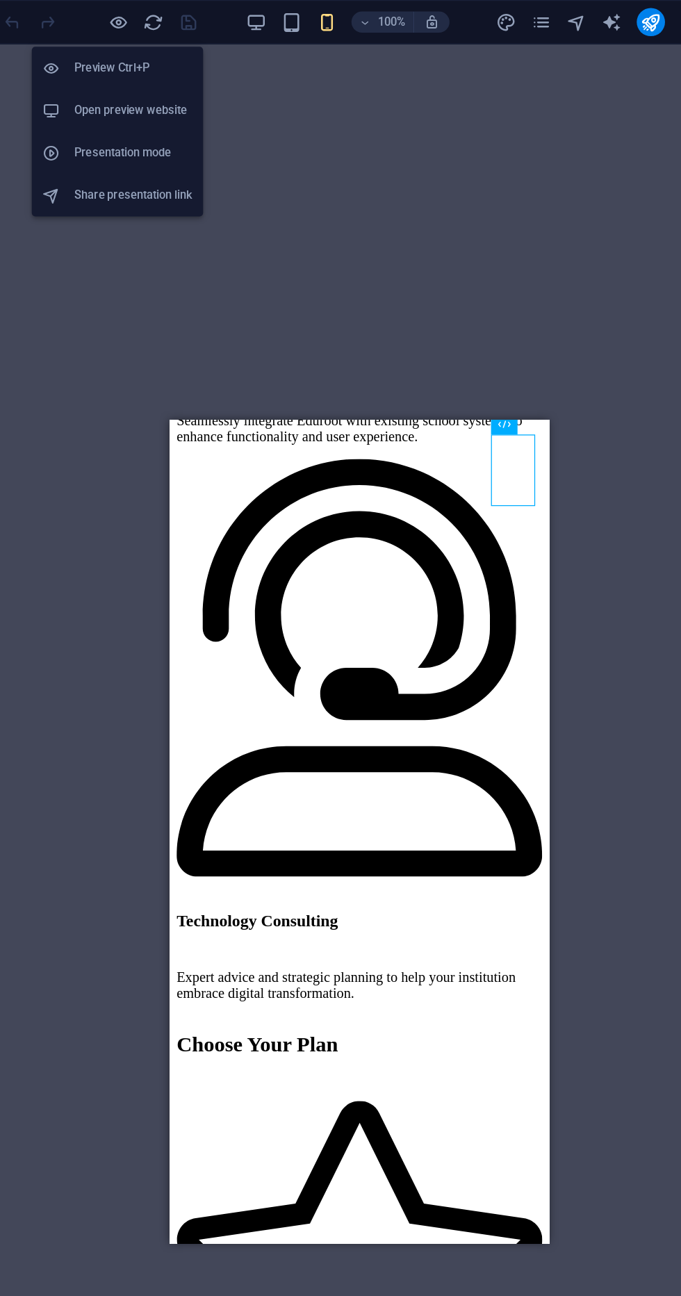
click at [183, 54] on h6 "Preview Ctrl+P" at bounding box center [190, 53] width 93 height 17
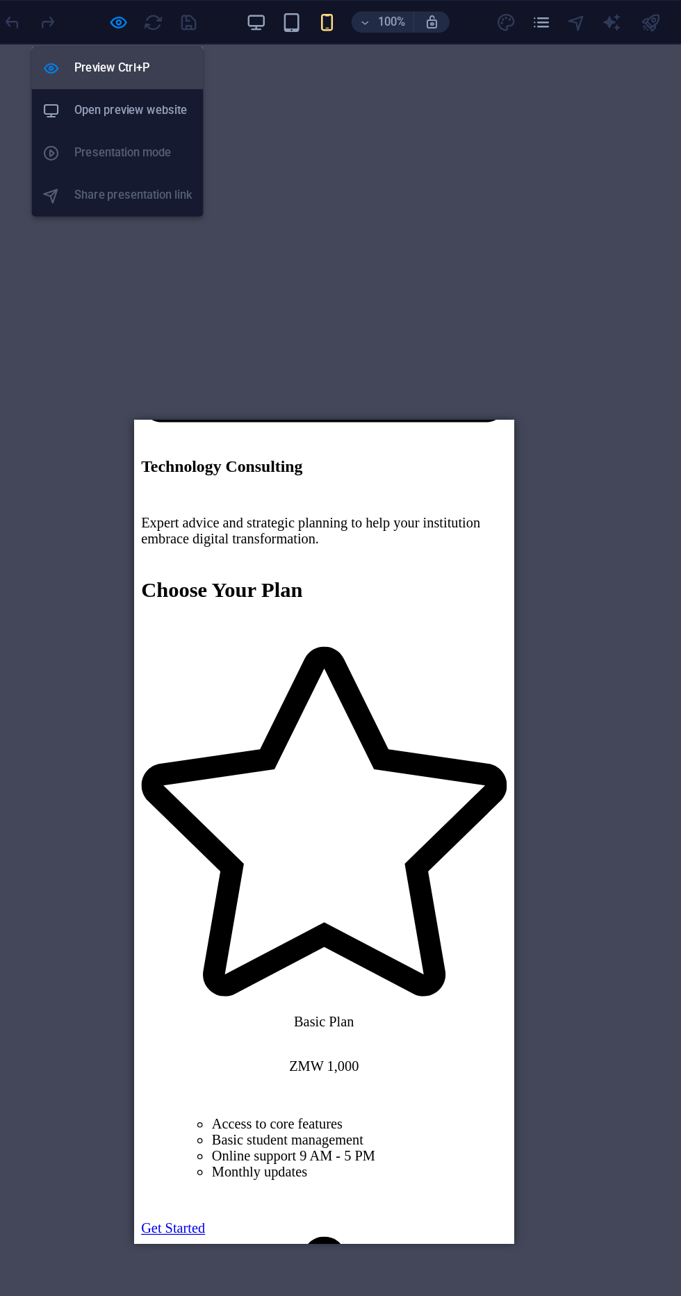
scroll to position [4911, 0]
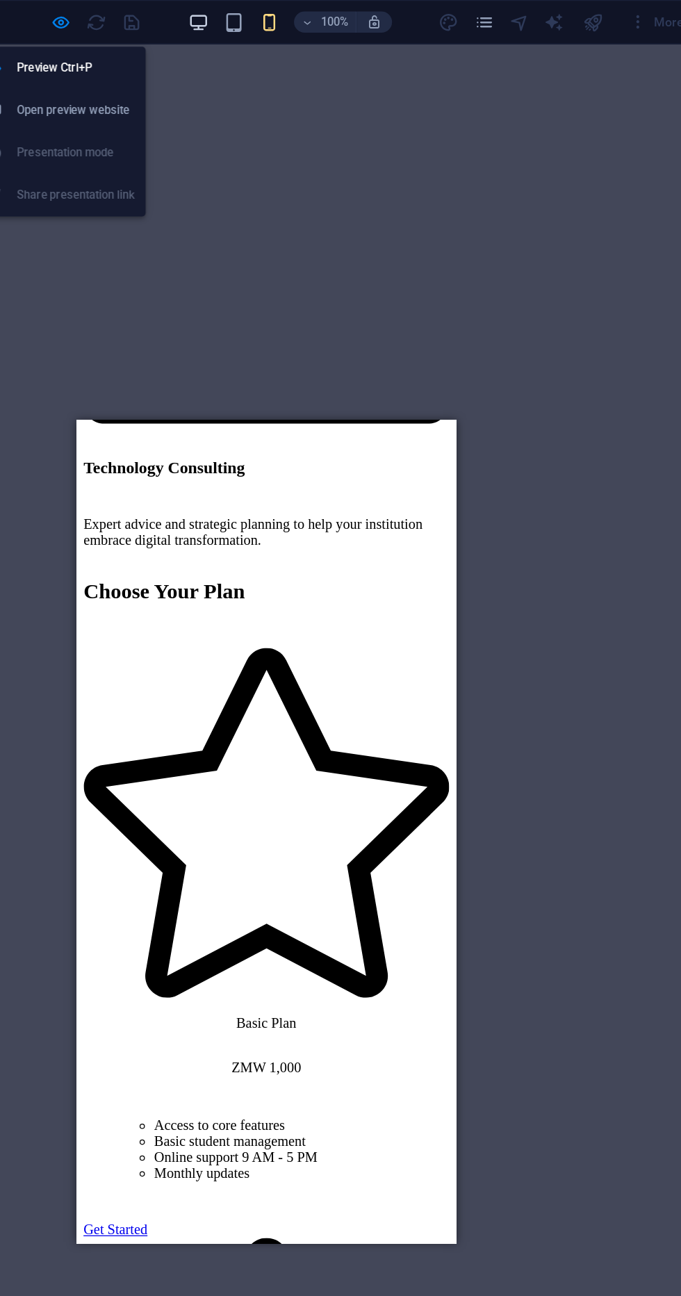
click at [289, 24] on icon "button" at bounding box center [287, 18] width 16 height 16
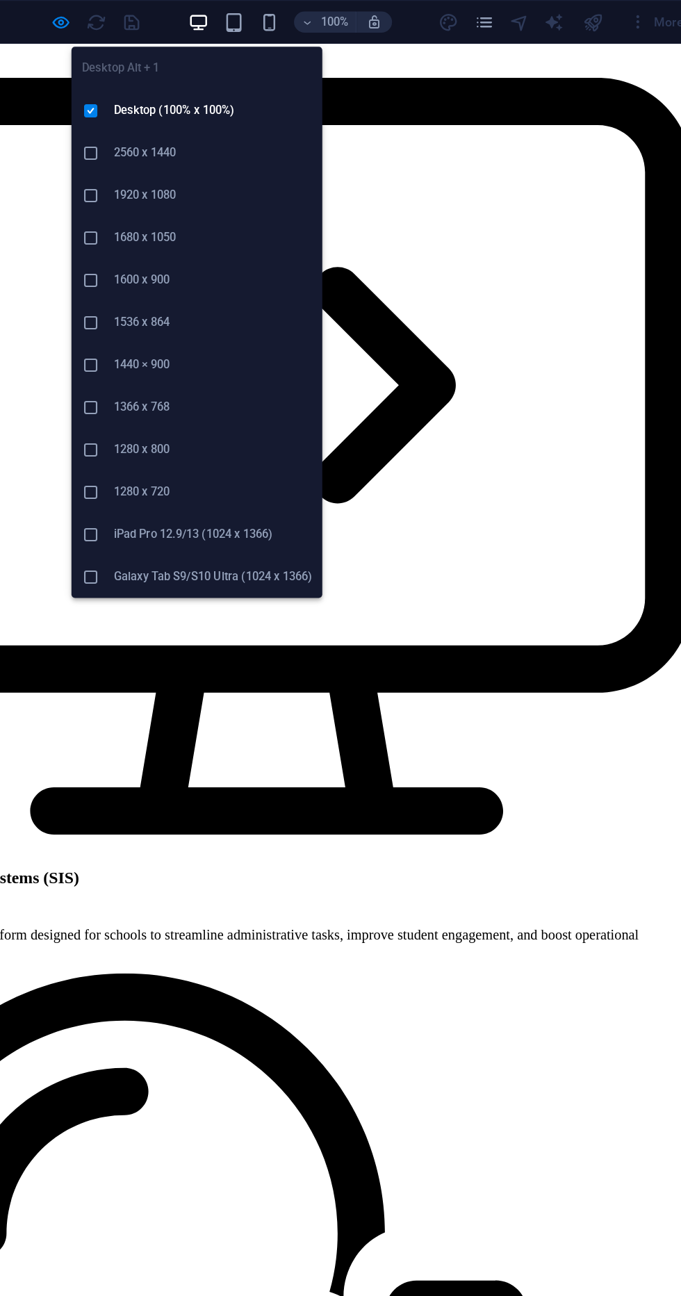
scroll to position [4877, 0]
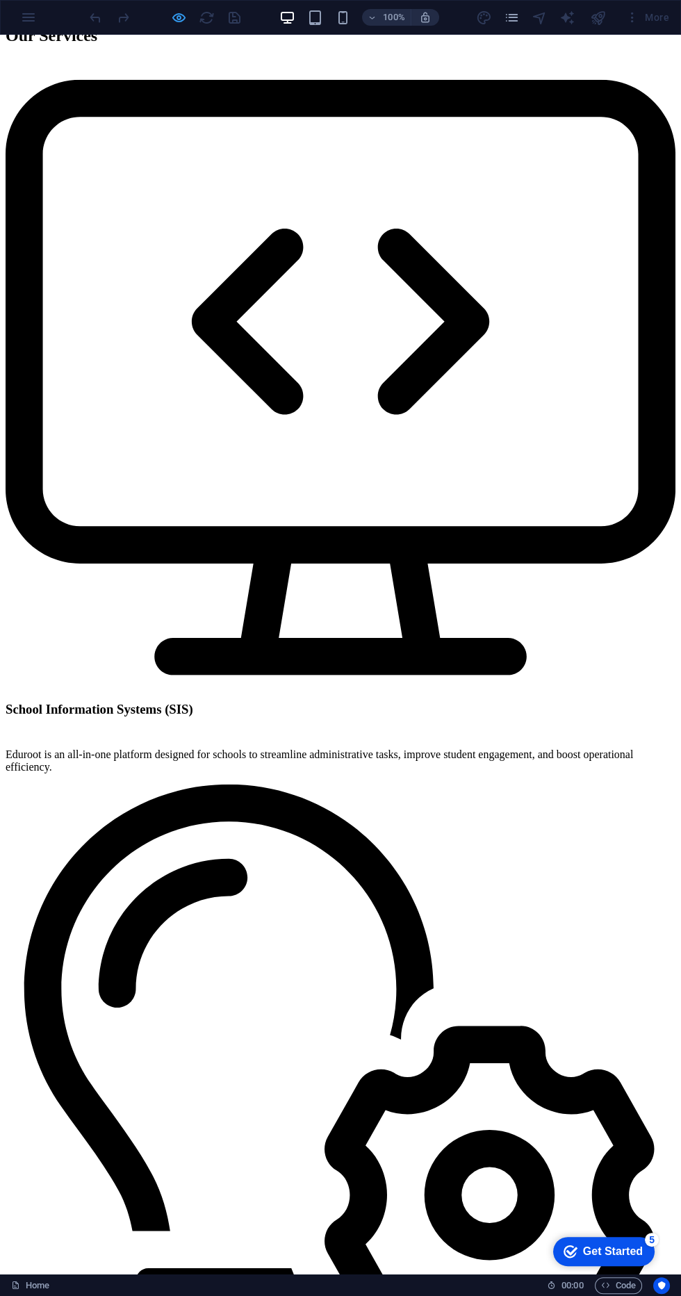
click at [173, 15] on icon "button" at bounding box center [179, 18] width 16 height 16
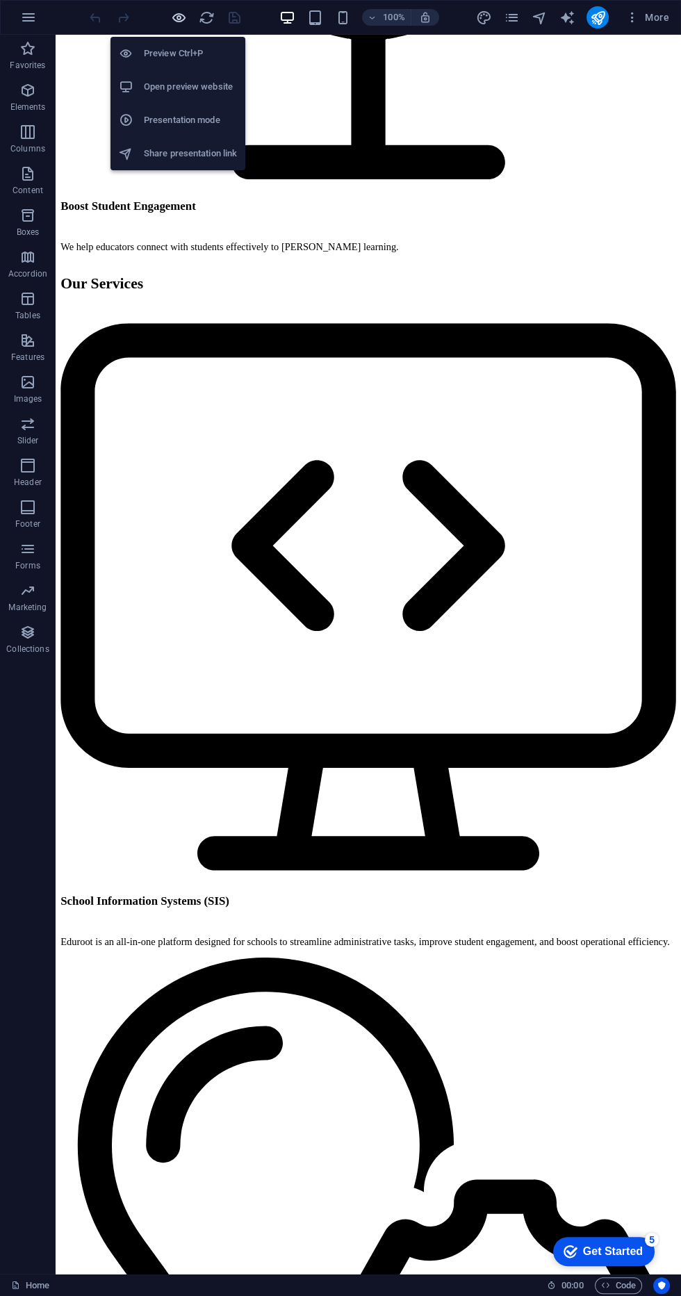
scroll to position [5144, 0]
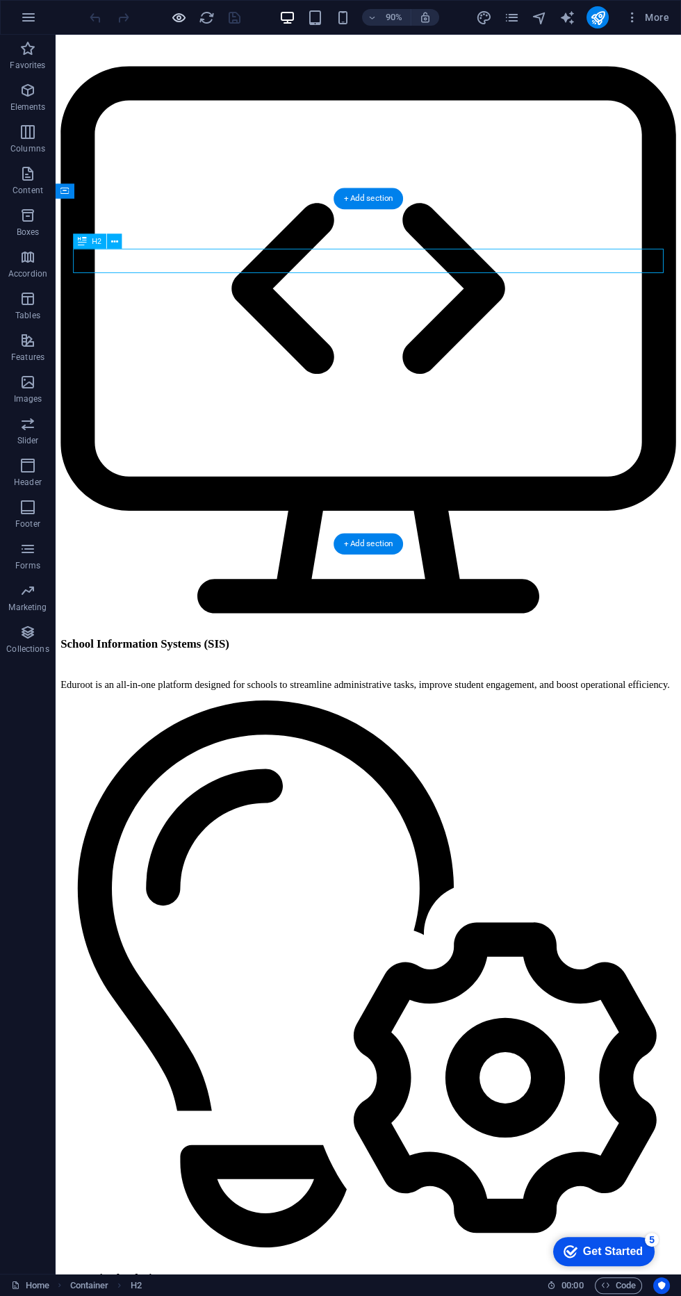
click at [176, 17] on icon "button" at bounding box center [179, 18] width 16 height 16
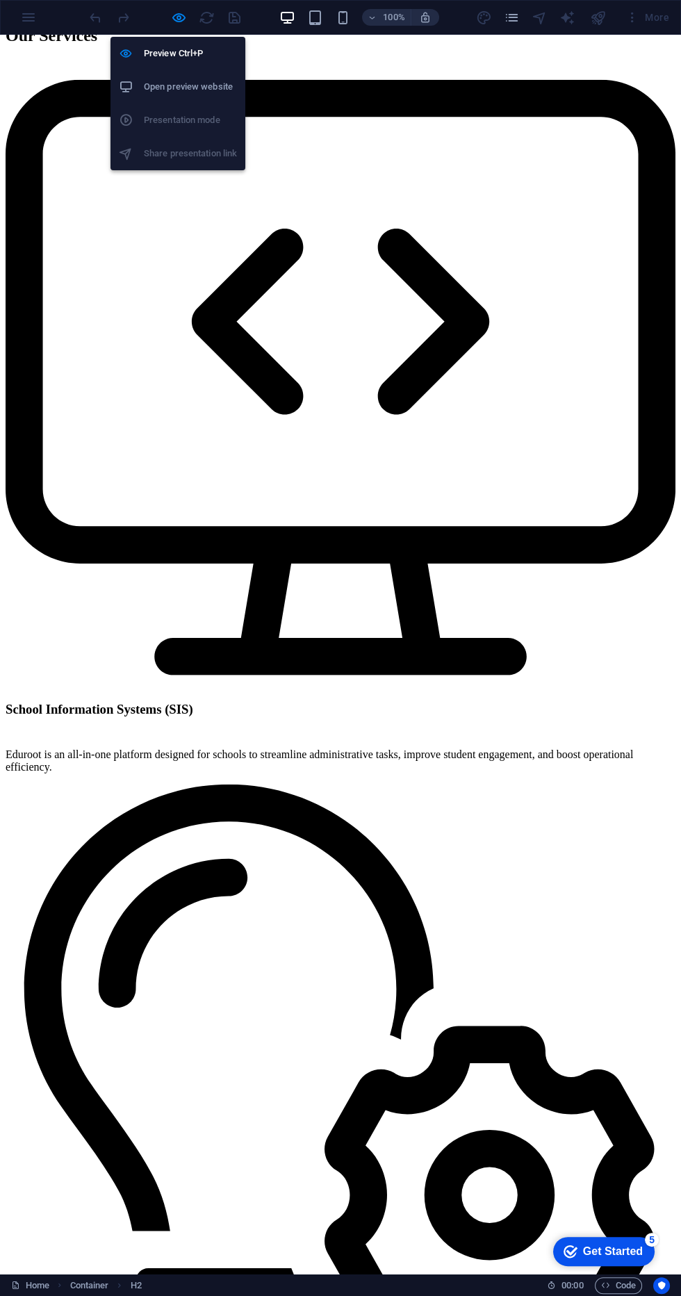
click at [168, 92] on h6 "Open preview website" at bounding box center [190, 87] width 93 height 17
